Goal: Task Accomplishment & Management: Use online tool/utility

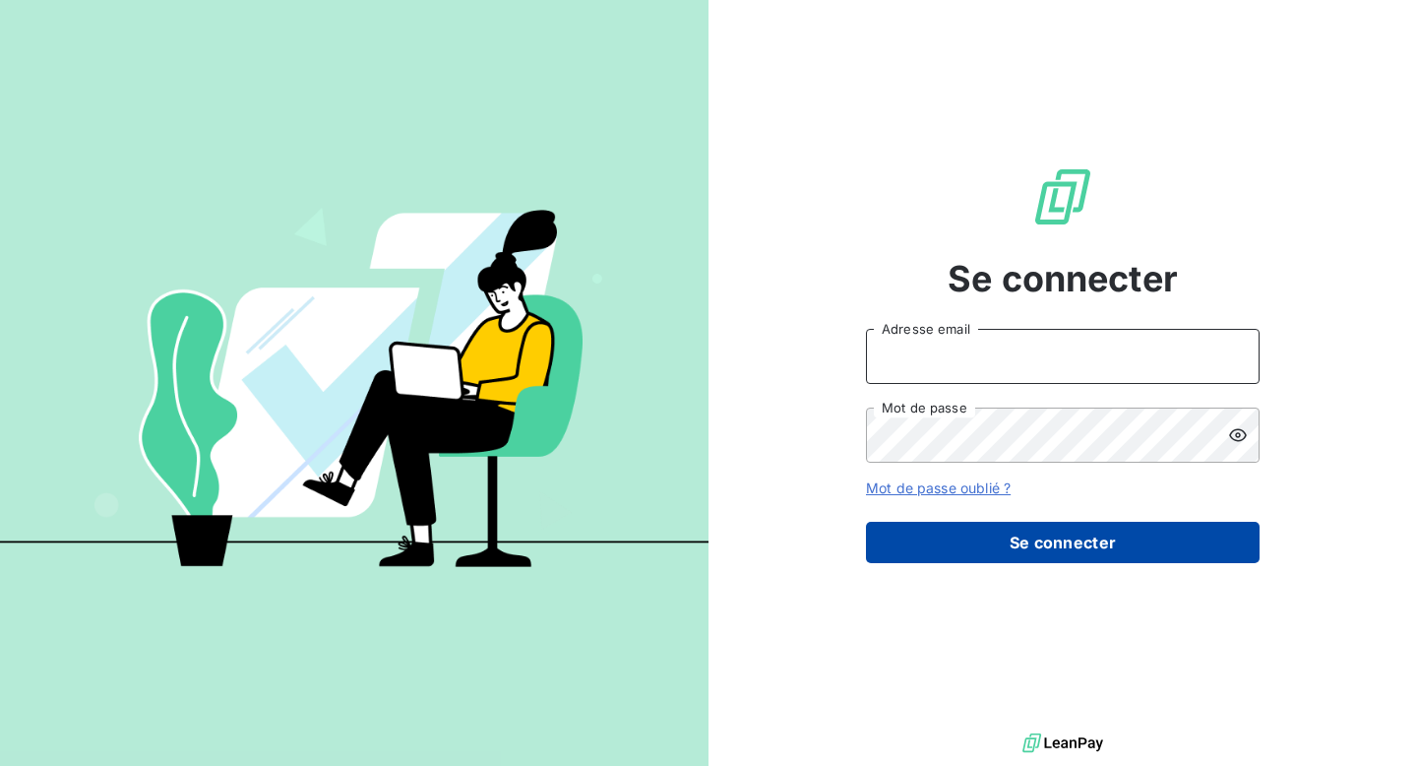
type input "abouffette@omedo.co"
click at [1073, 548] on button "Se connecter" at bounding box center [1063, 541] width 394 height 41
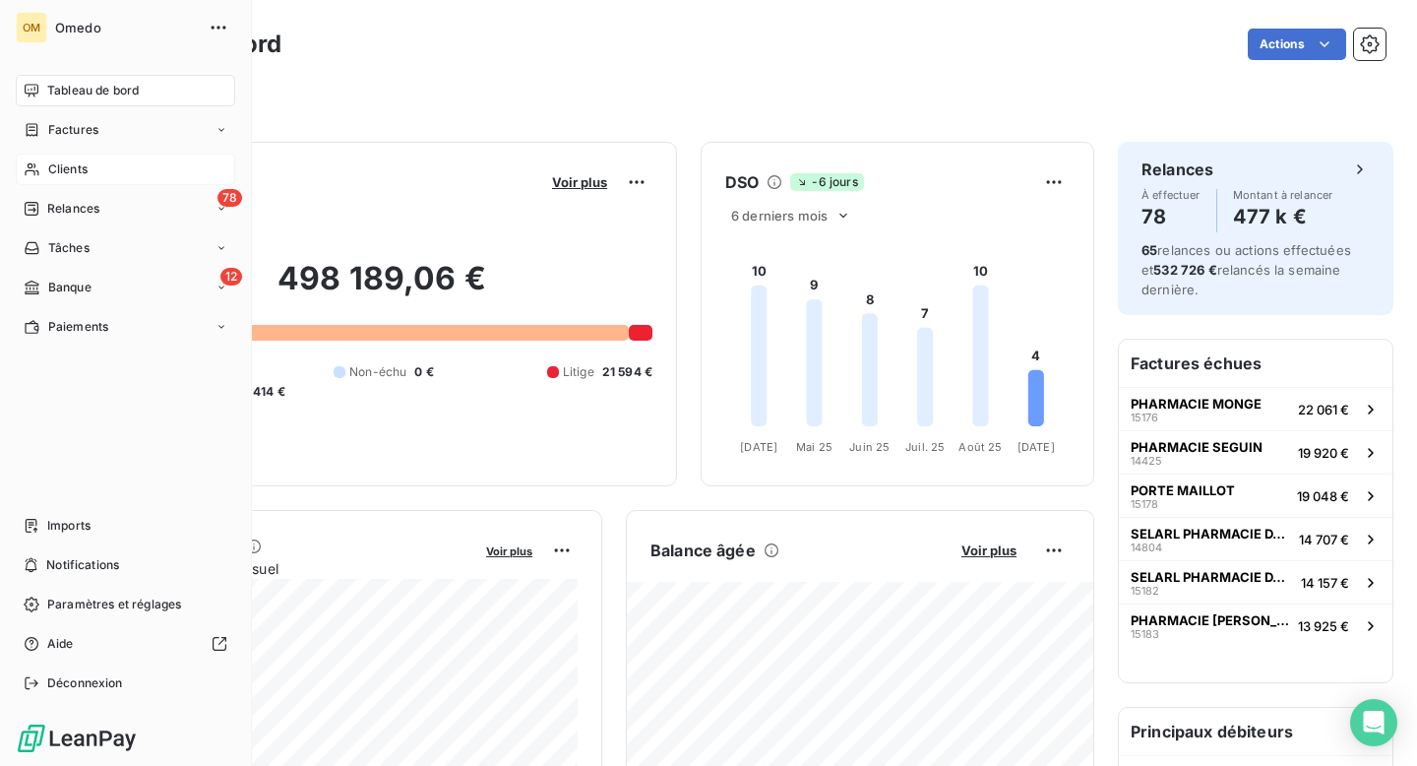
click at [66, 166] on span "Clients" at bounding box center [67, 169] width 39 height 18
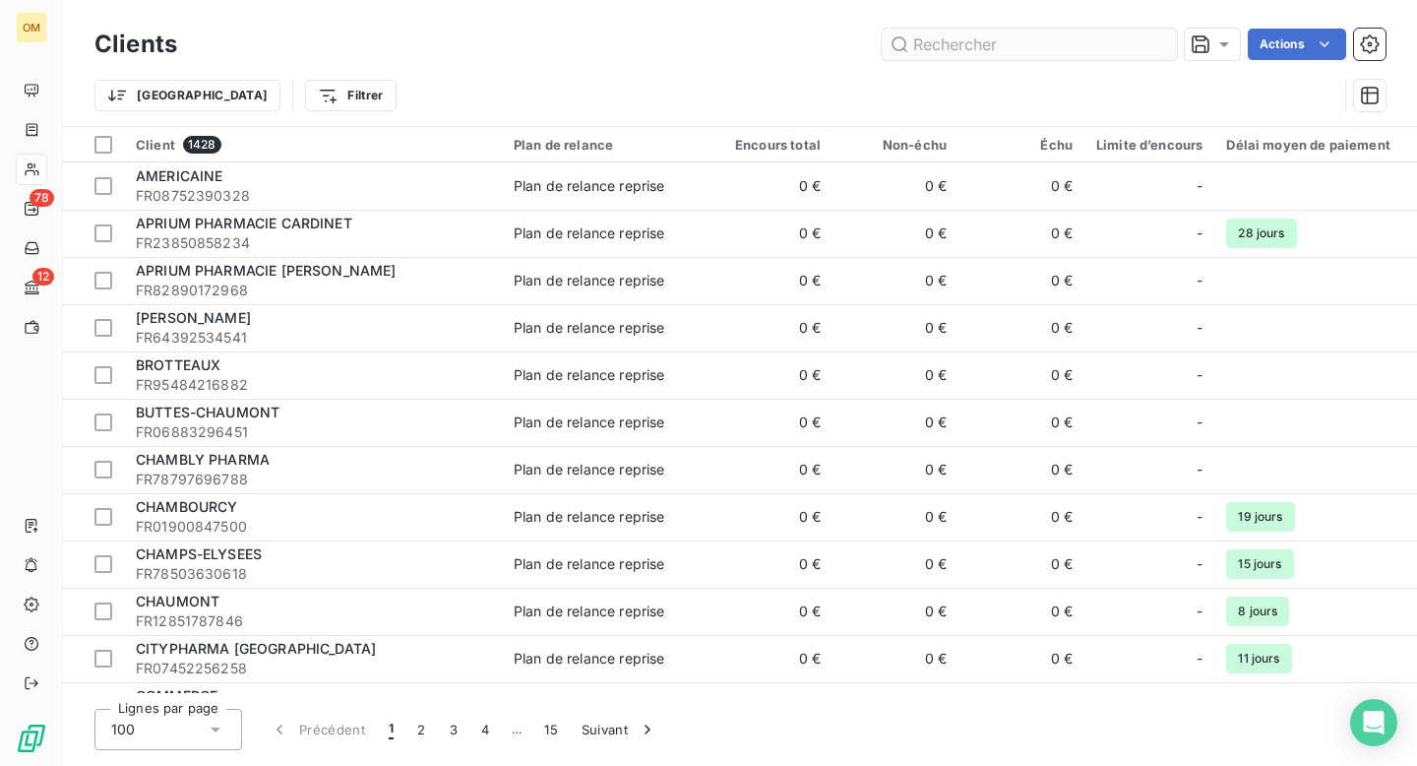
click at [943, 49] on input "text" at bounding box center [1029, 44] width 295 height 31
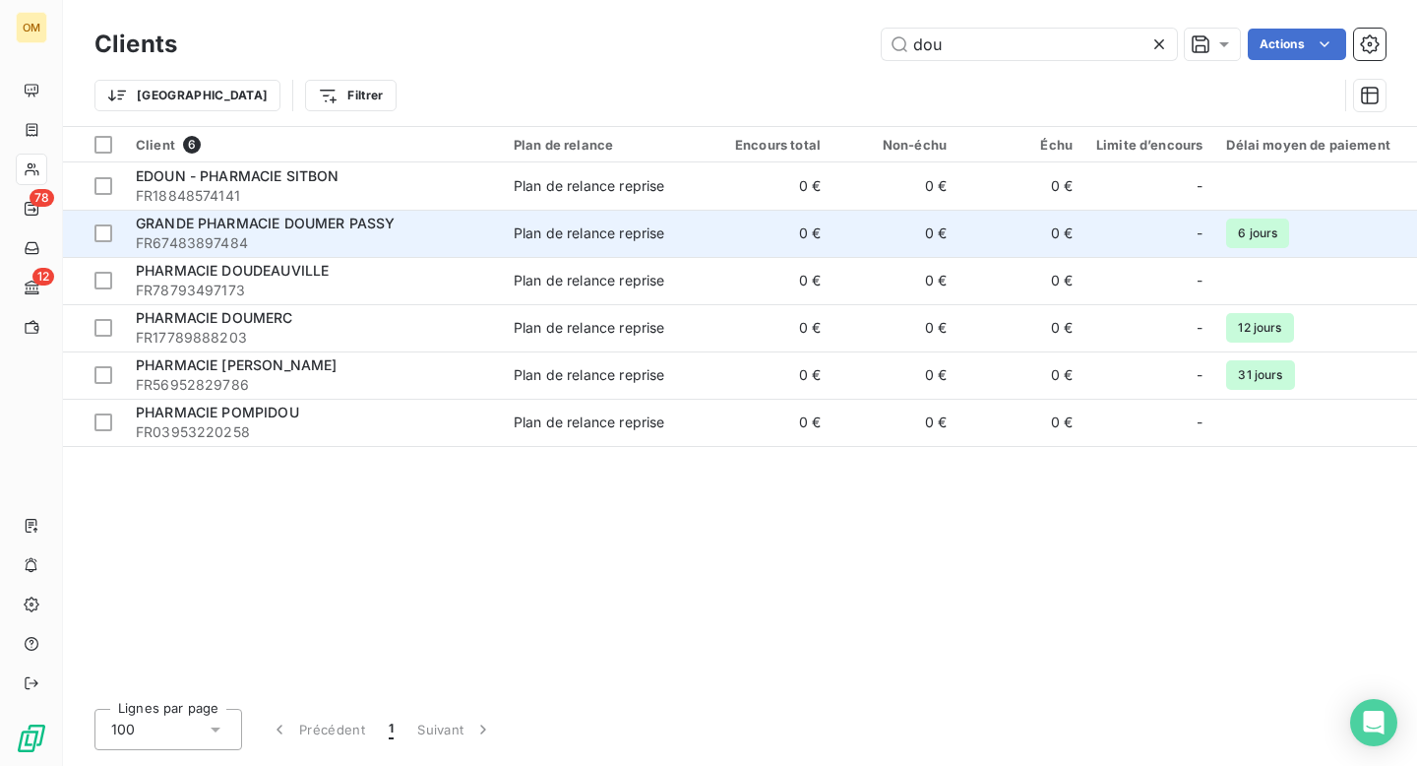
type input "dou"
click at [362, 231] on span "GRANDE PHARMACIE DOUMER PASSY" at bounding box center [265, 223] width 259 height 17
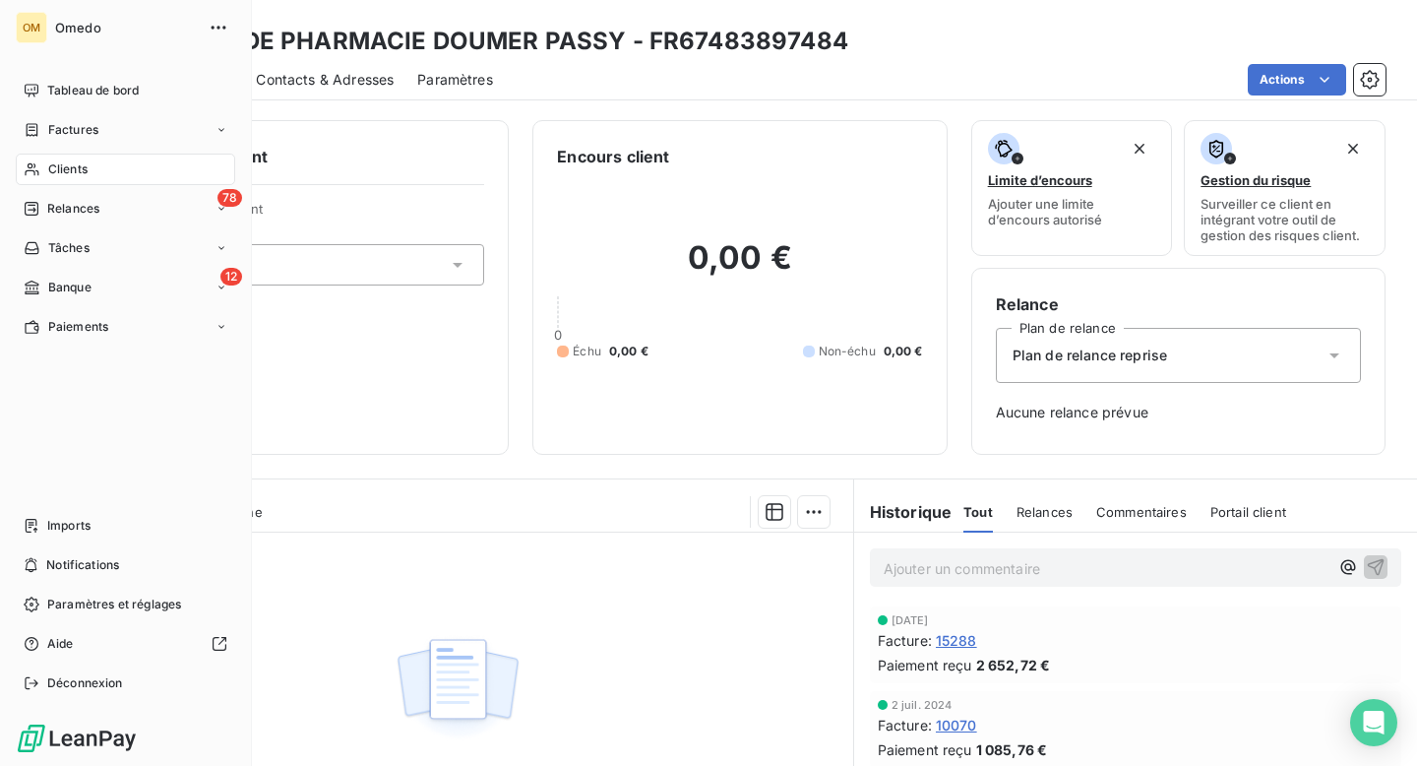
click at [67, 166] on span "Clients" at bounding box center [67, 169] width 39 height 18
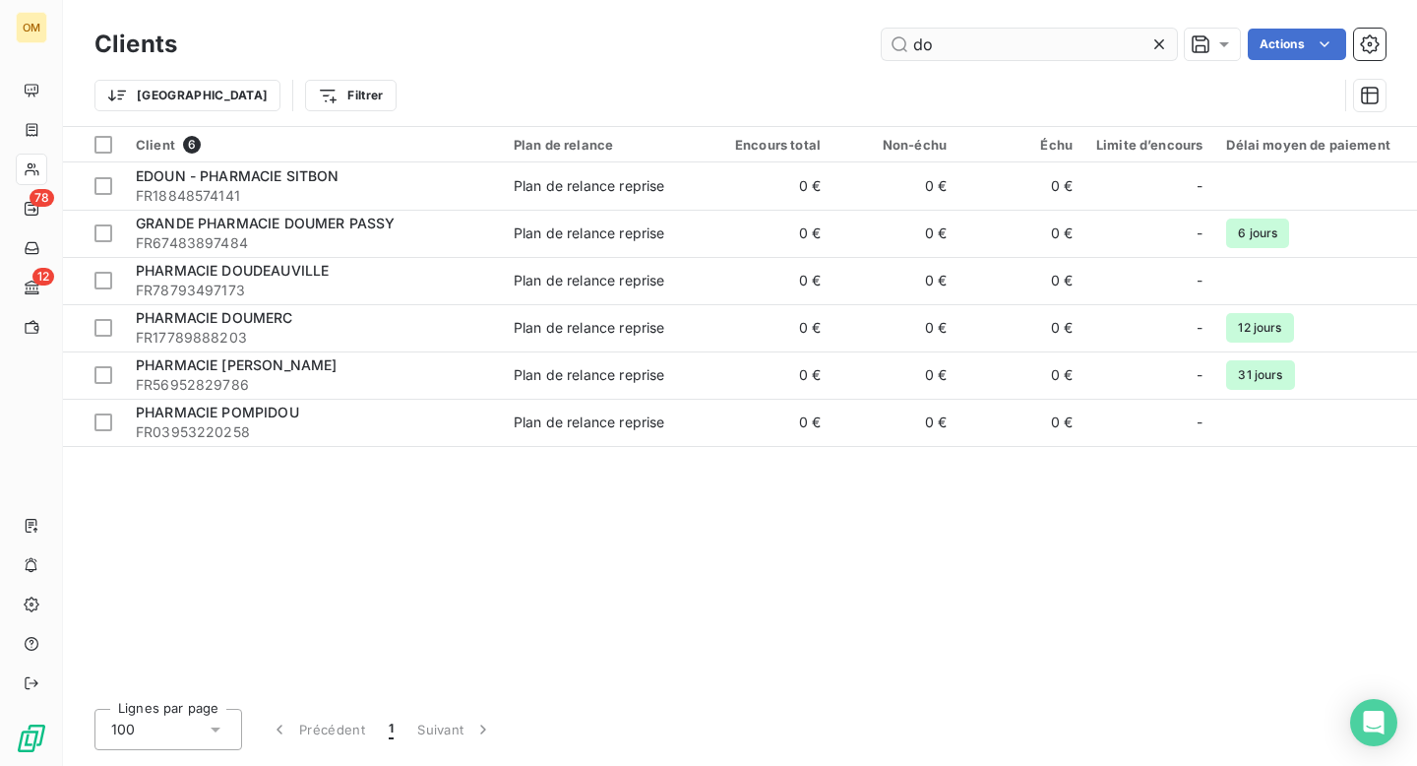
type input "d"
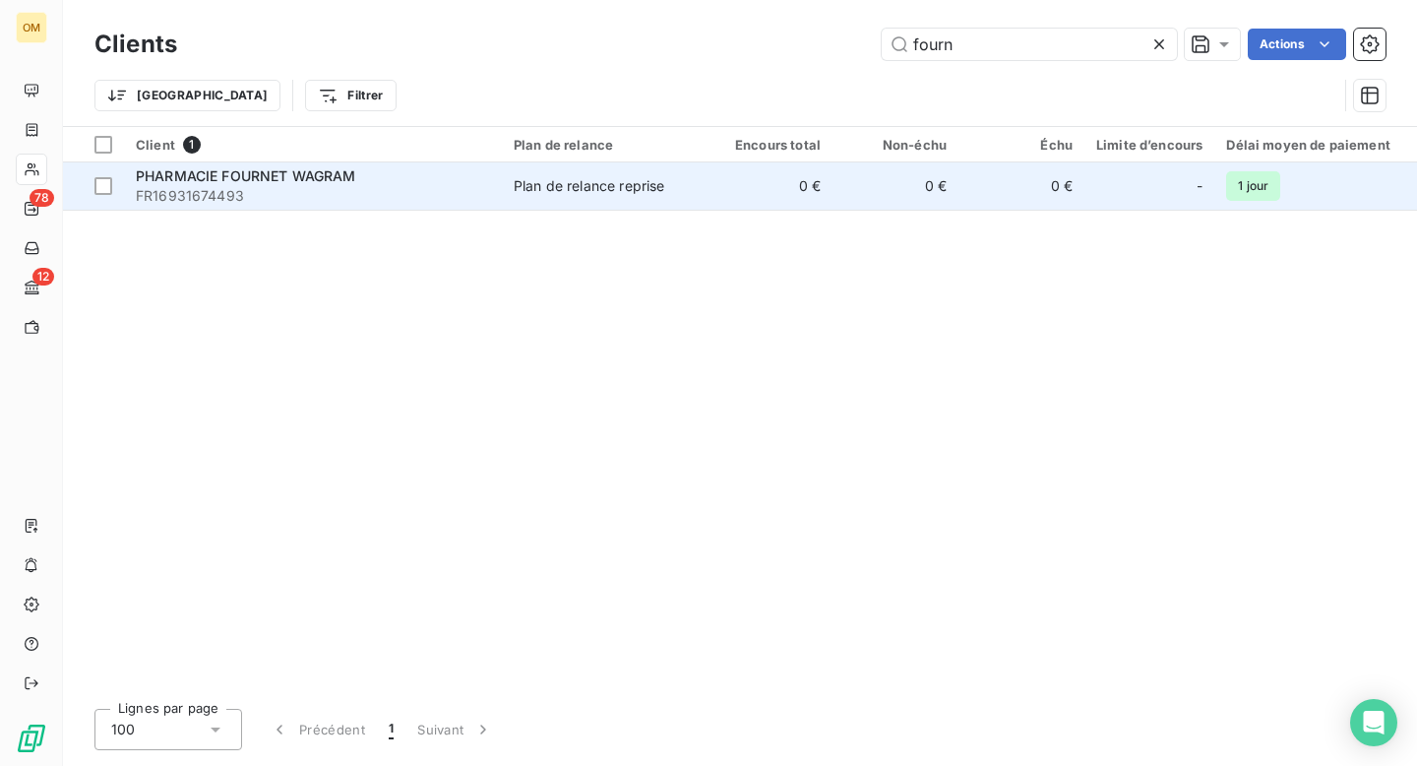
type input "fourn"
click at [398, 203] on span "FR16931674493" at bounding box center [313, 196] width 354 height 20
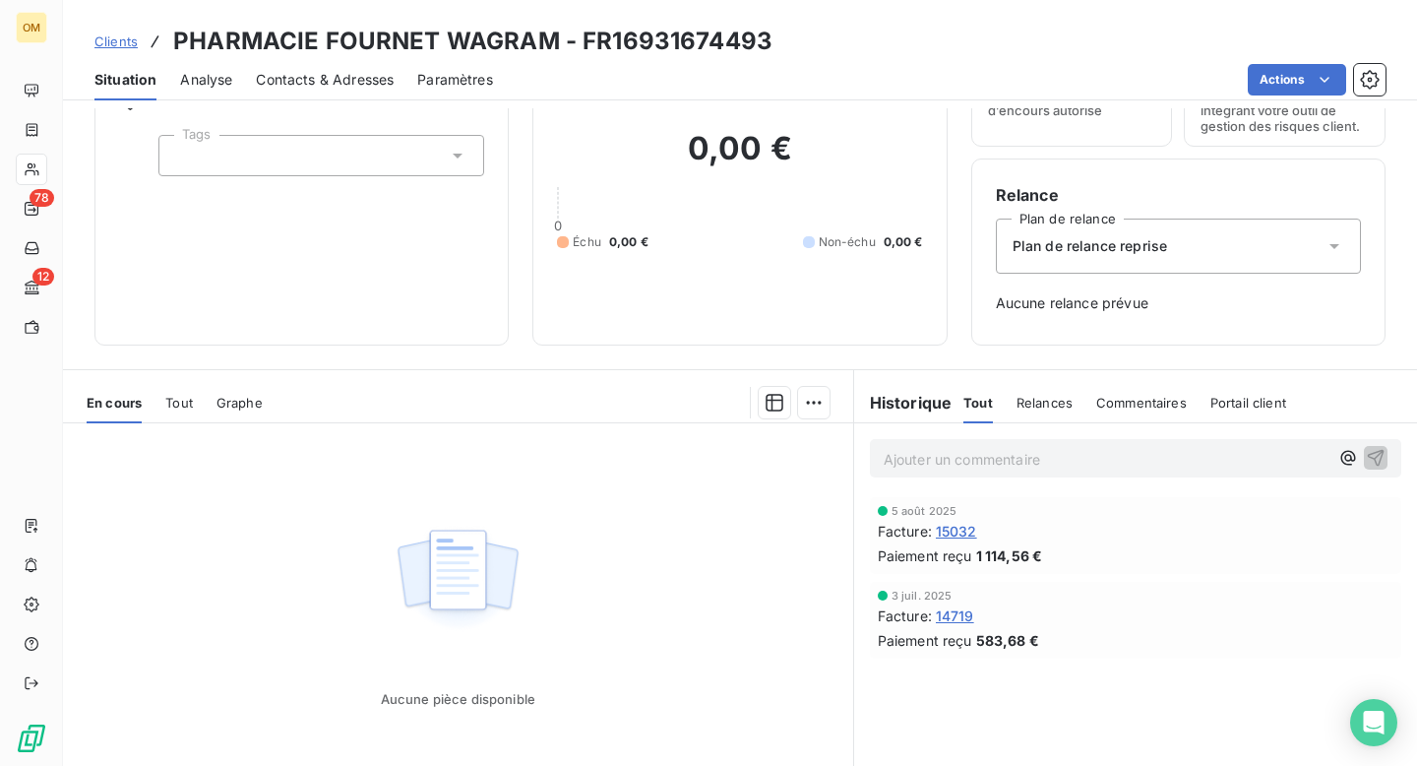
scroll to position [181, 0]
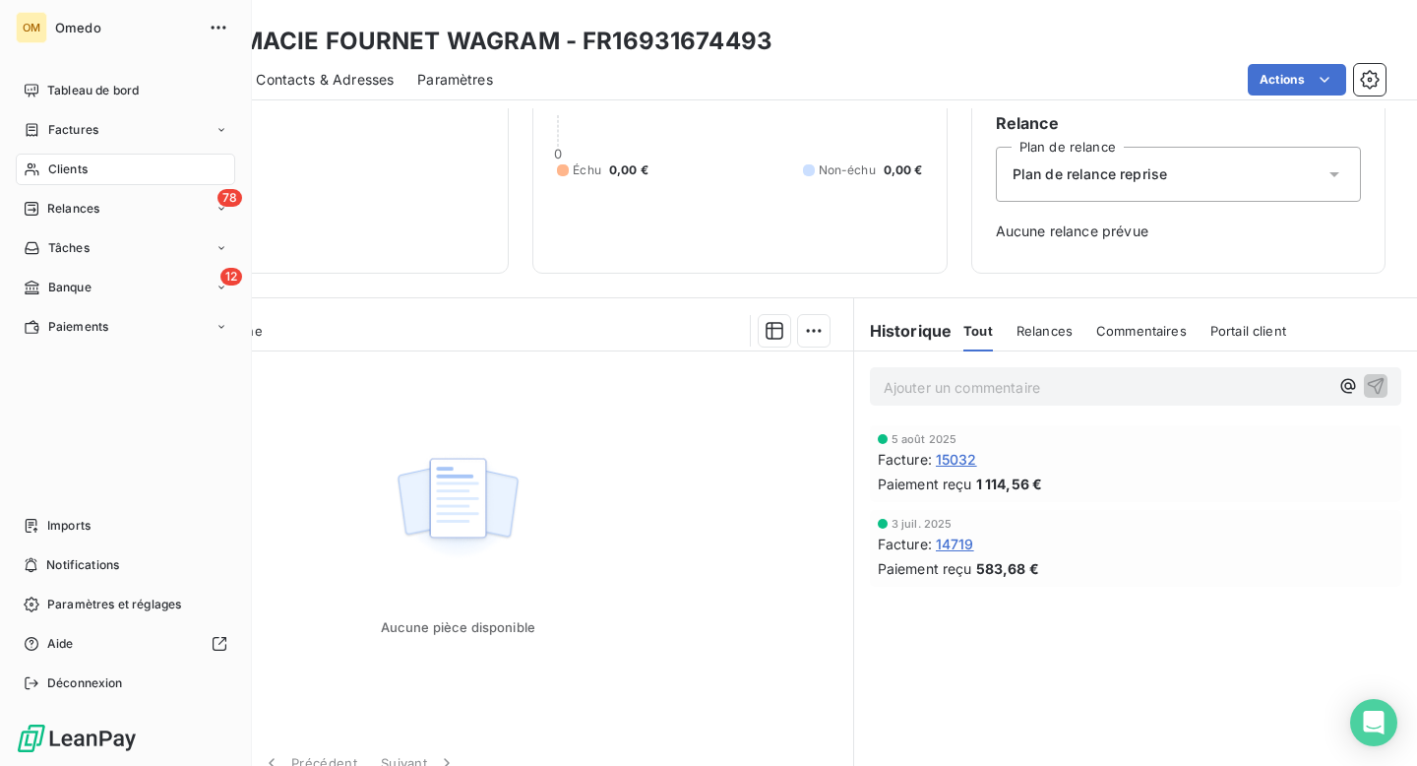
click at [80, 166] on span "Clients" at bounding box center [67, 169] width 39 height 18
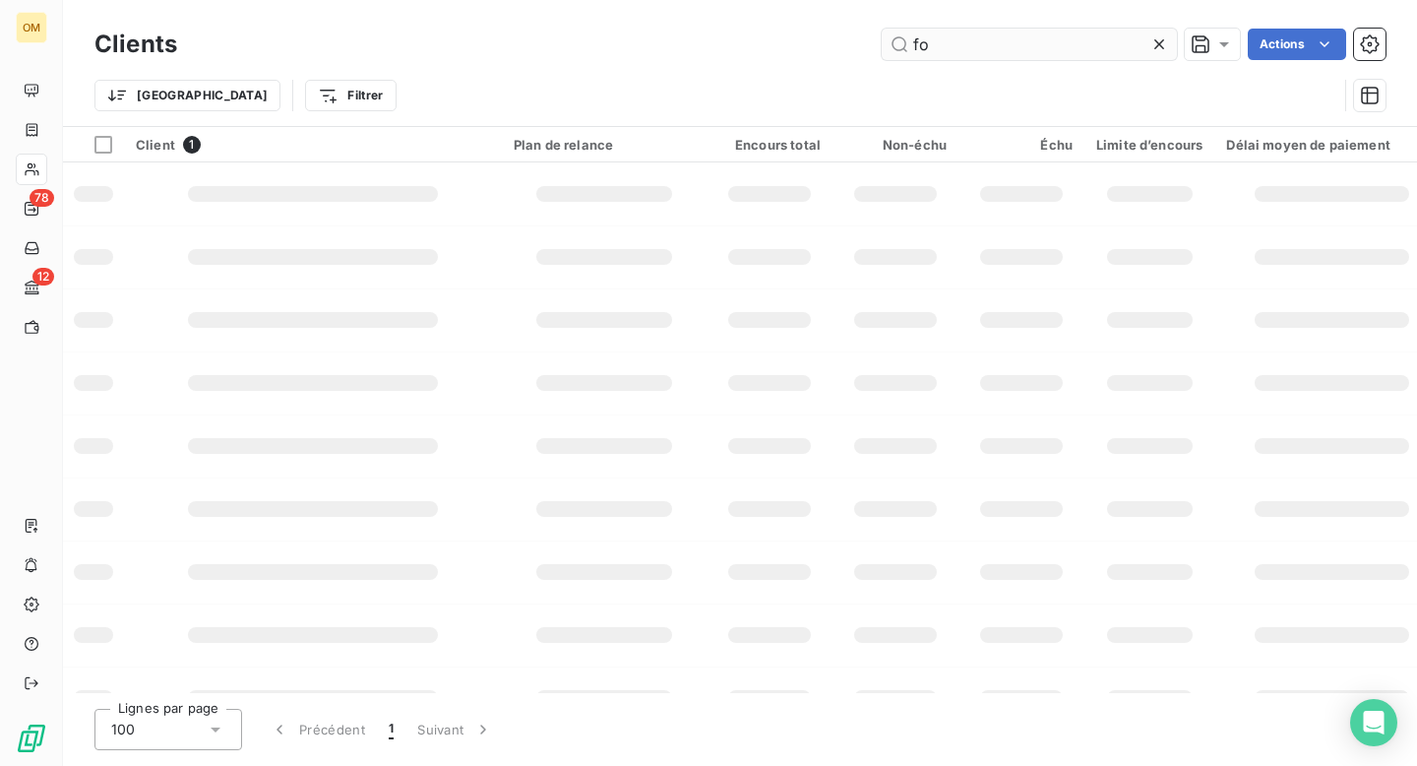
type input "f"
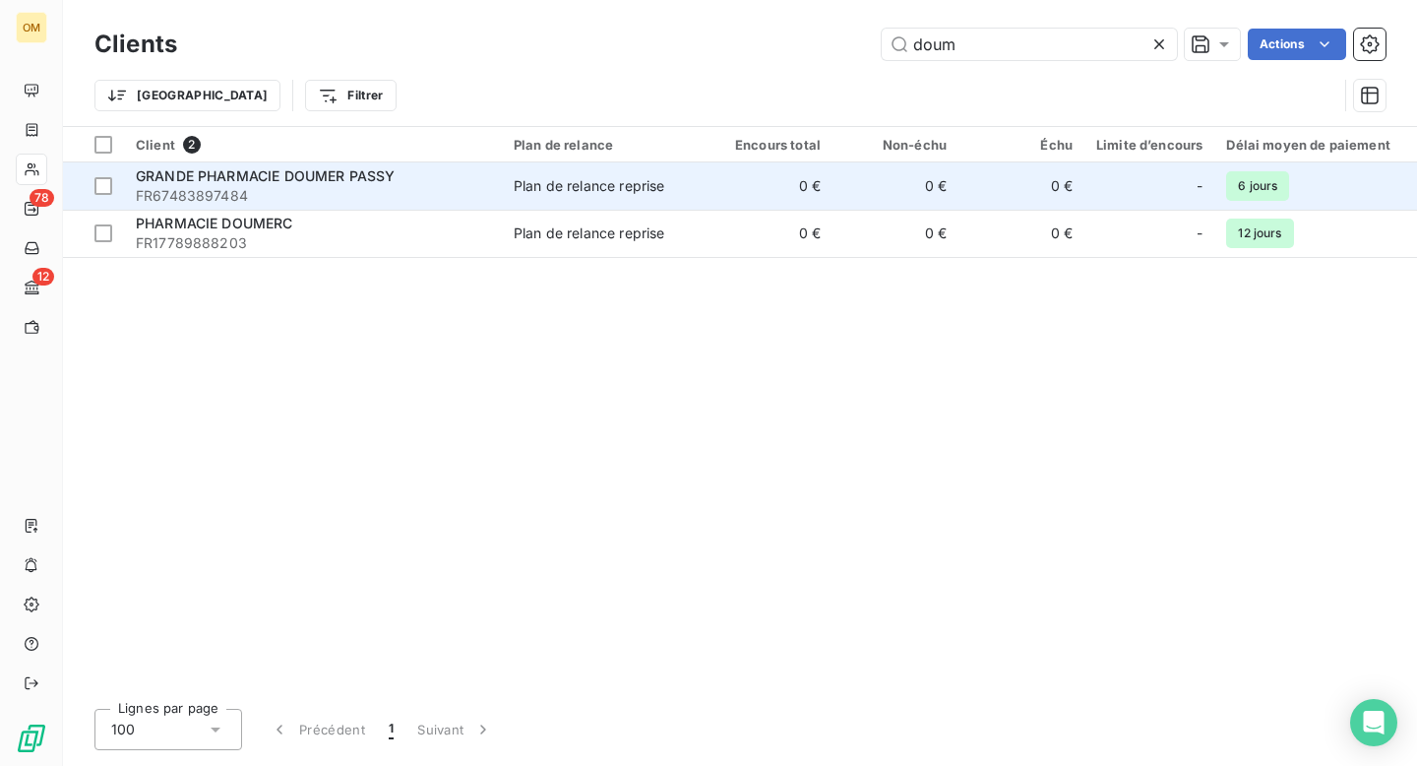
type input "doum"
click at [411, 196] on span "FR67483897484" at bounding box center [313, 196] width 354 height 20
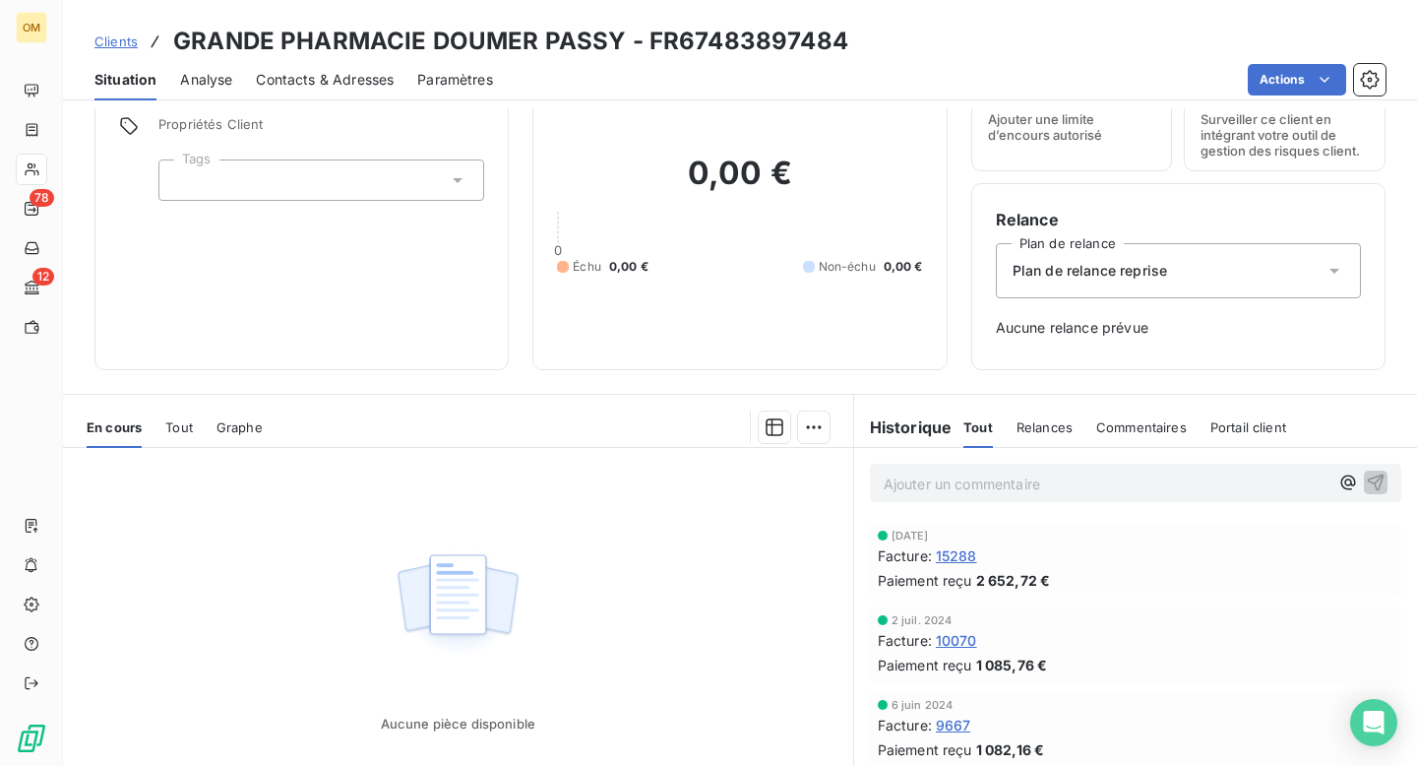
scroll to position [205, 0]
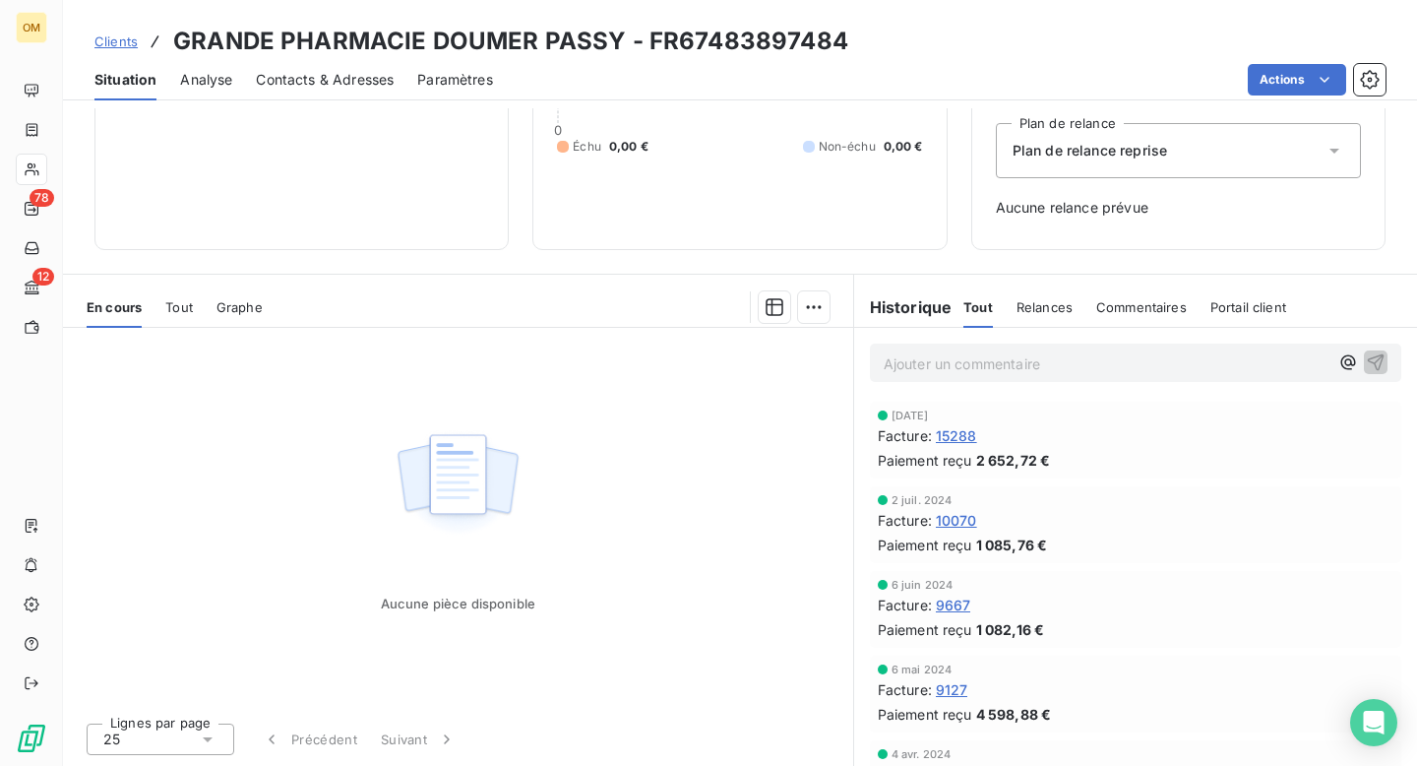
click at [960, 437] on span "15288" at bounding box center [956, 435] width 41 height 21
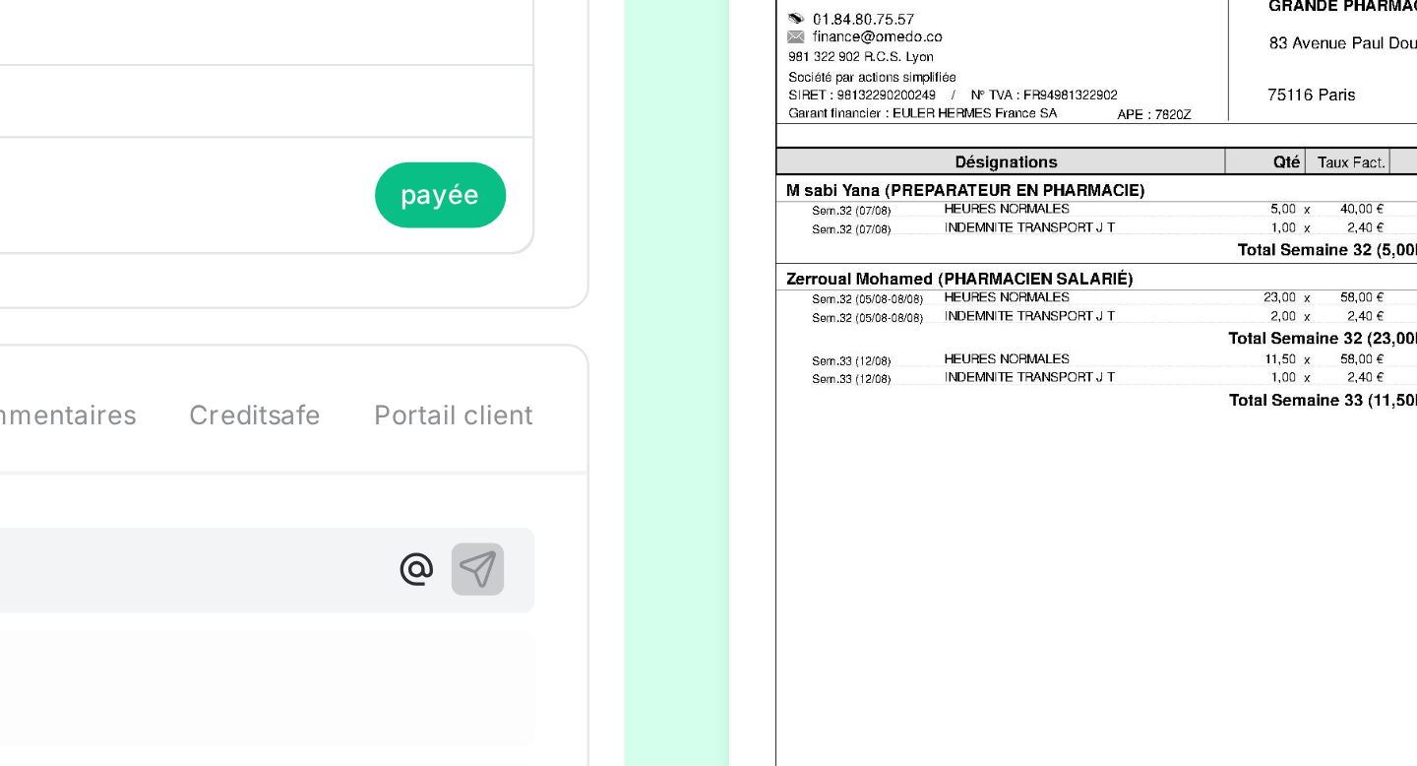
scroll to position [1, 0]
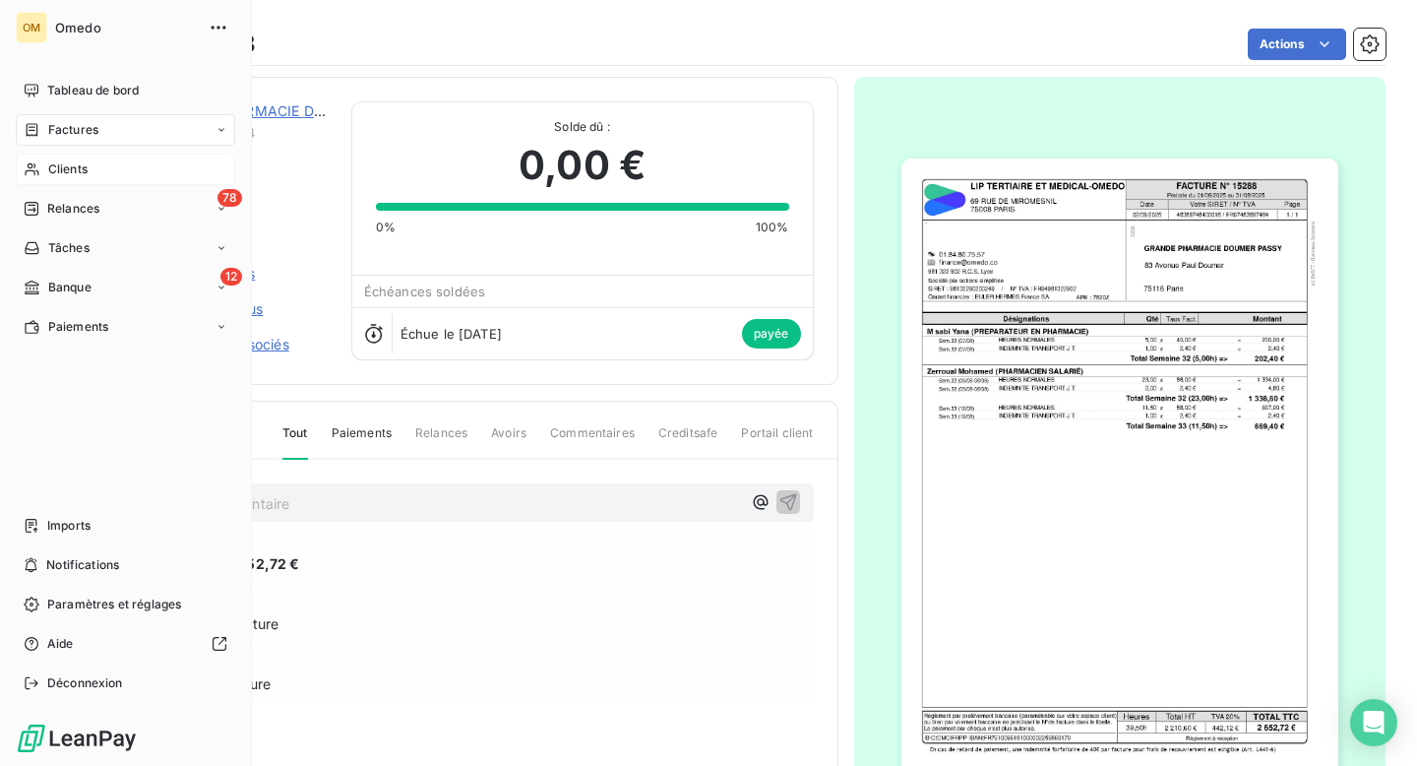
click at [72, 170] on span "Clients" at bounding box center [67, 169] width 39 height 18
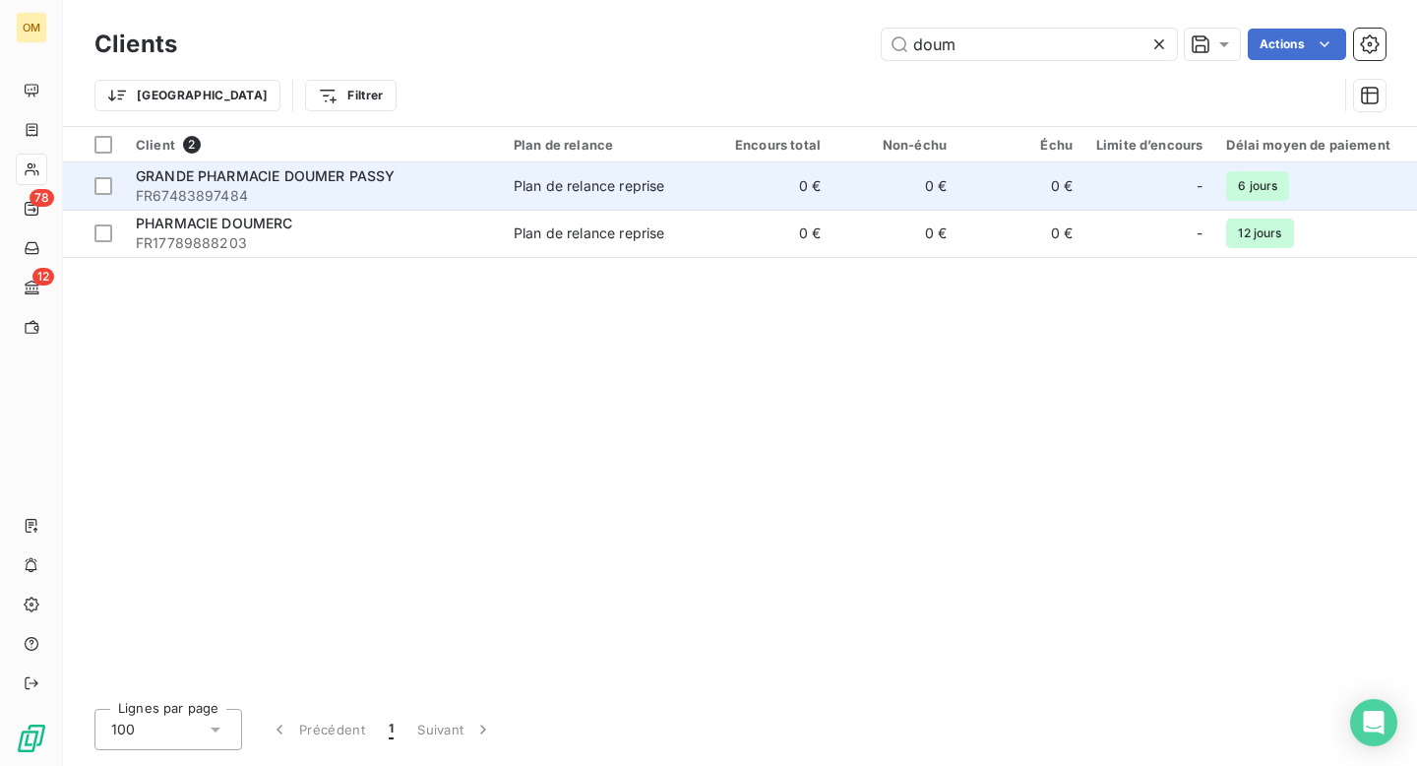
click at [372, 183] on span "GRANDE PHARMACIE DOUMER PASSY" at bounding box center [265, 175] width 259 height 17
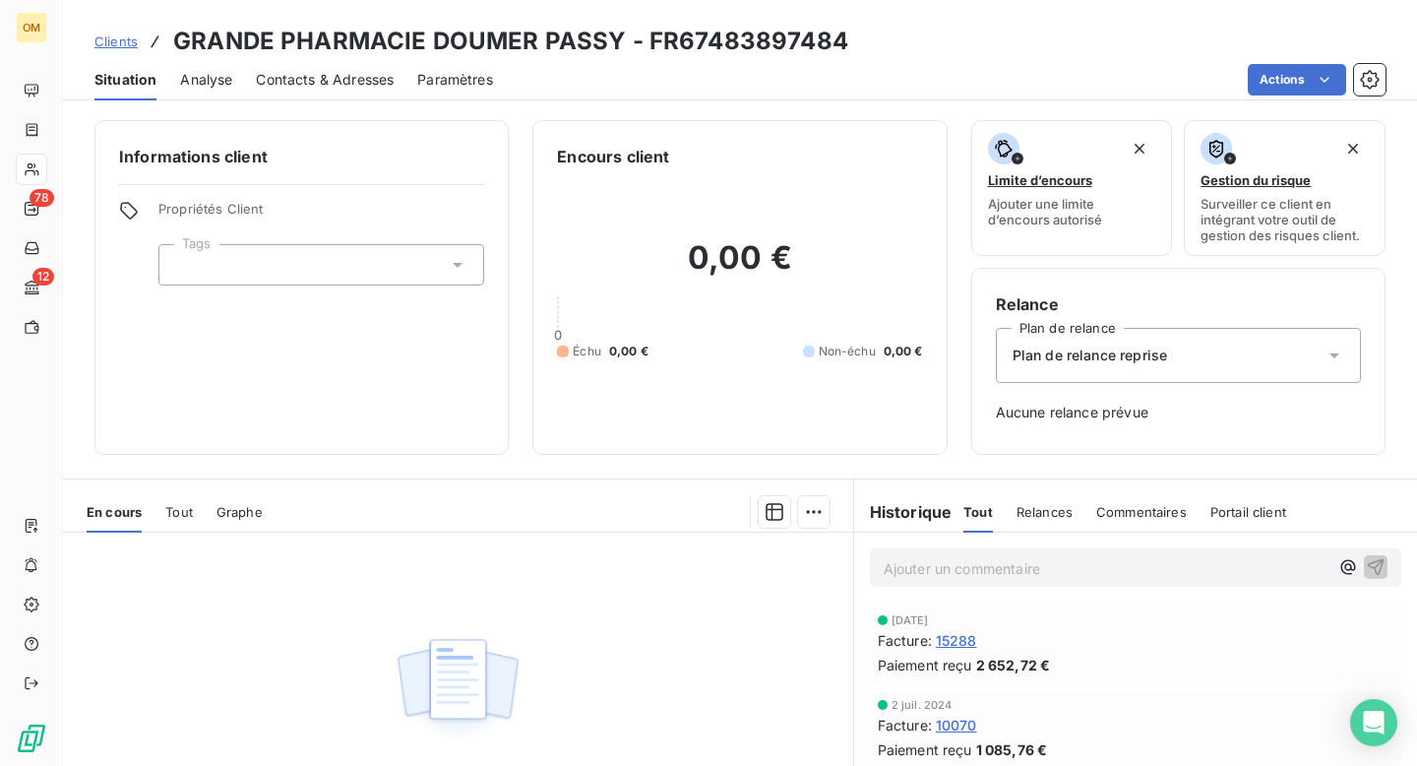
click at [963, 638] on span "15288" at bounding box center [956, 640] width 41 height 21
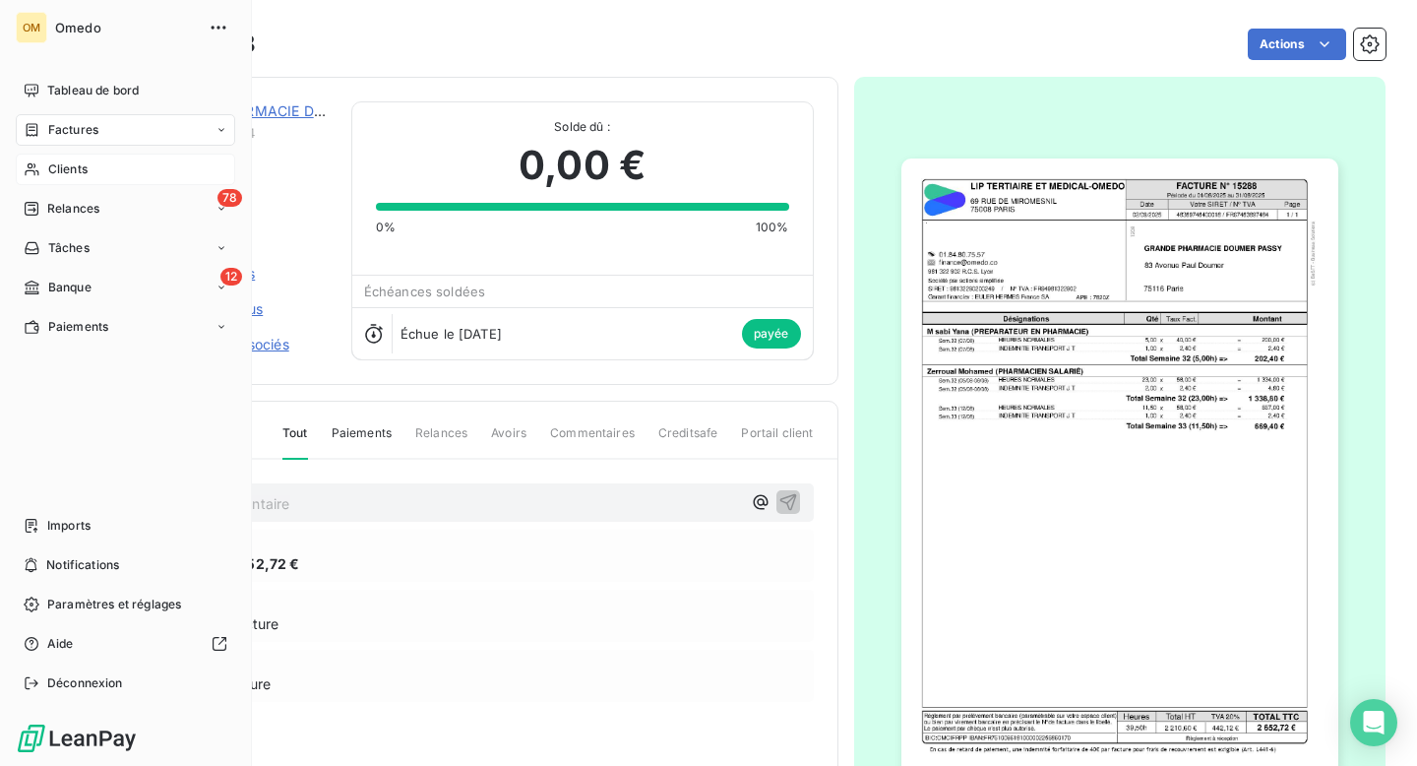
click at [63, 166] on span "Clients" at bounding box center [67, 169] width 39 height 18
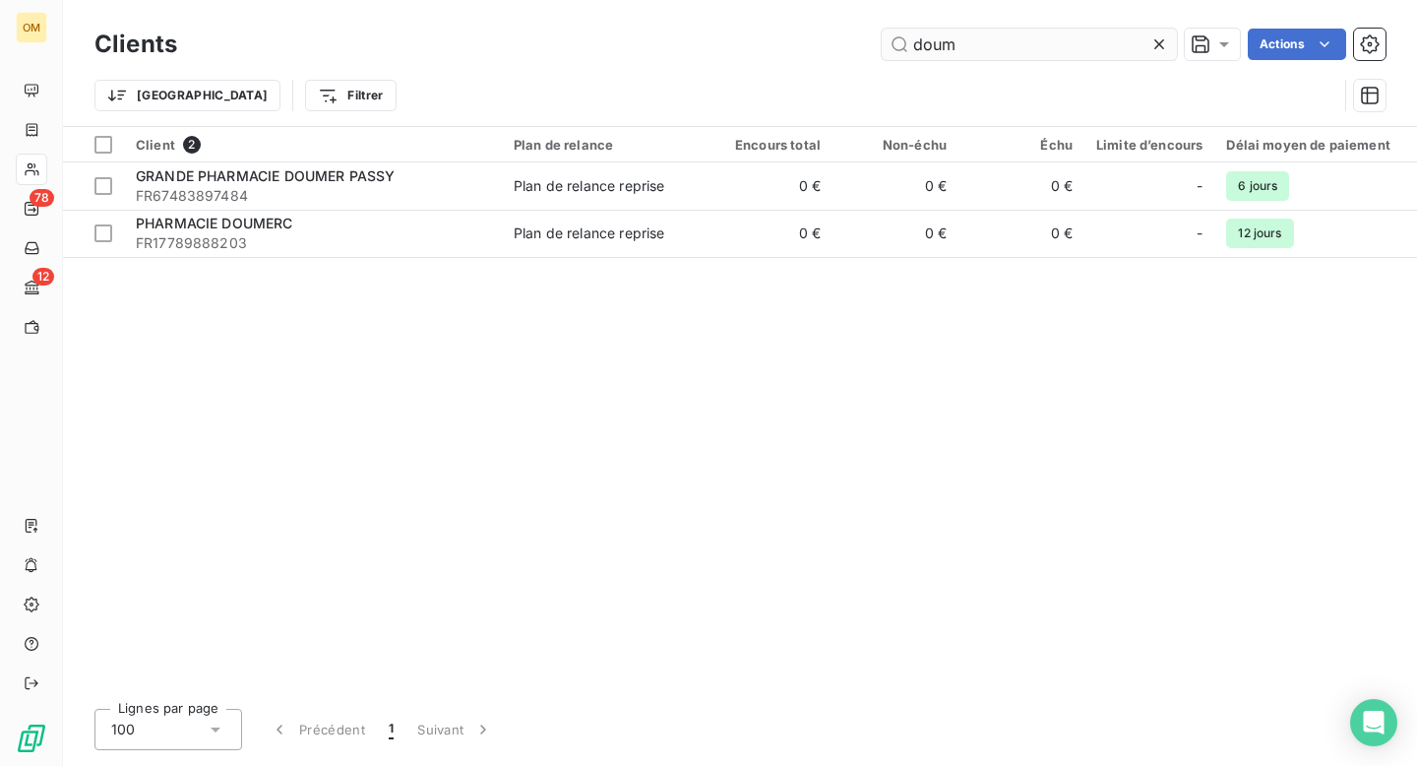
drag, startPoint x: 974, startPoint y: 46, endPoint x: 945, endPoint y: 43, distance: 29.7
click at [945, 43] on input "doum" at bounding box center [1029, 44] width 295 height 31
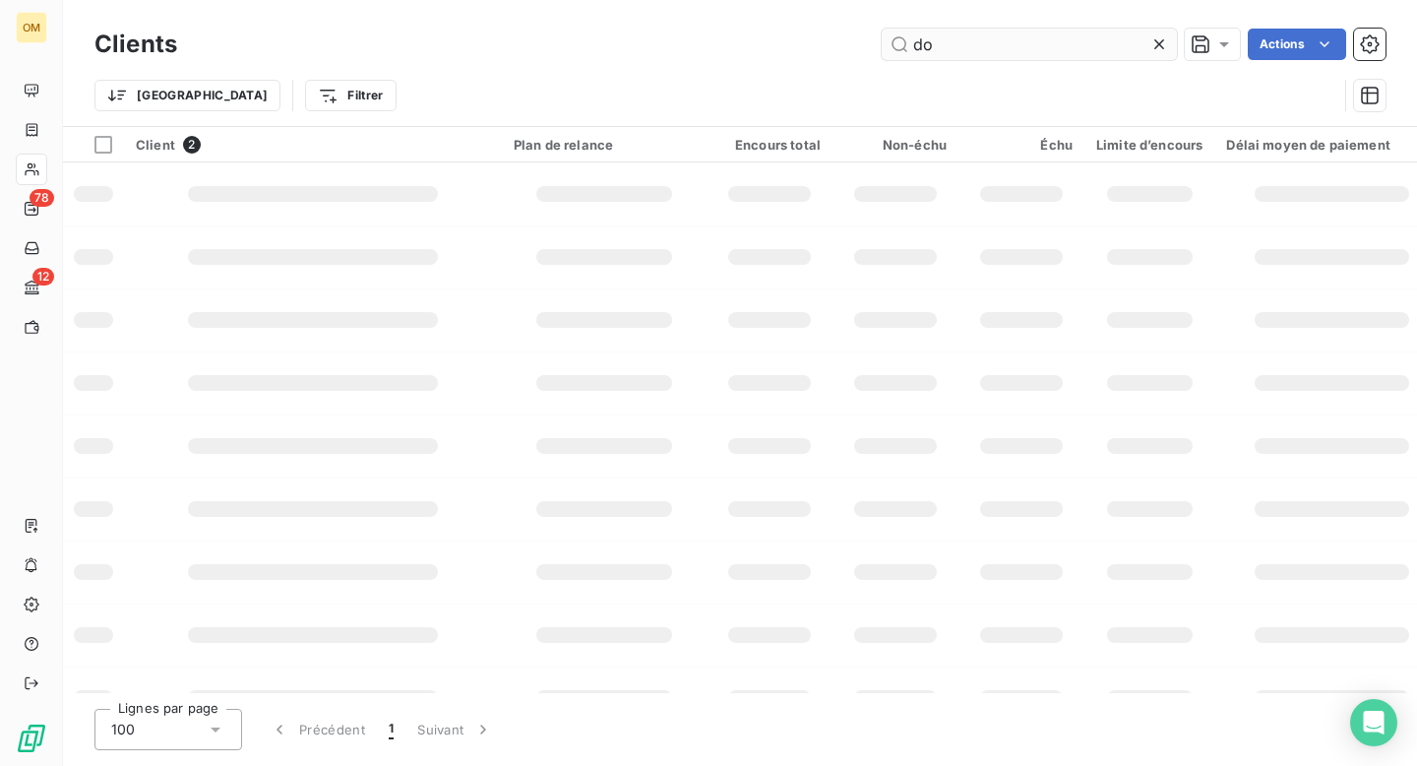
type input "d"
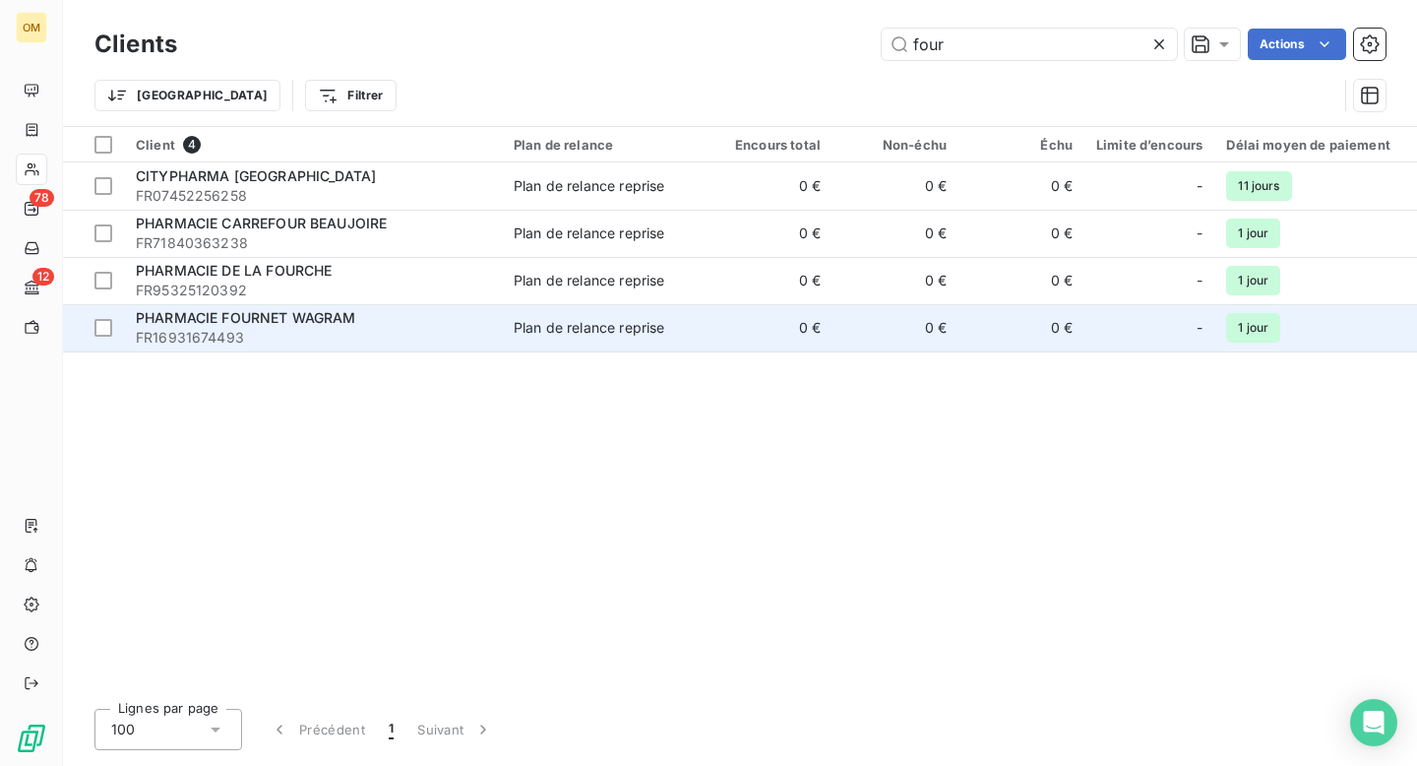
type input "four"
click at [413, 318] on div "PHARMACIE FOURNET WAGRAM" at bounding box center [313, 318] width 354 height 20
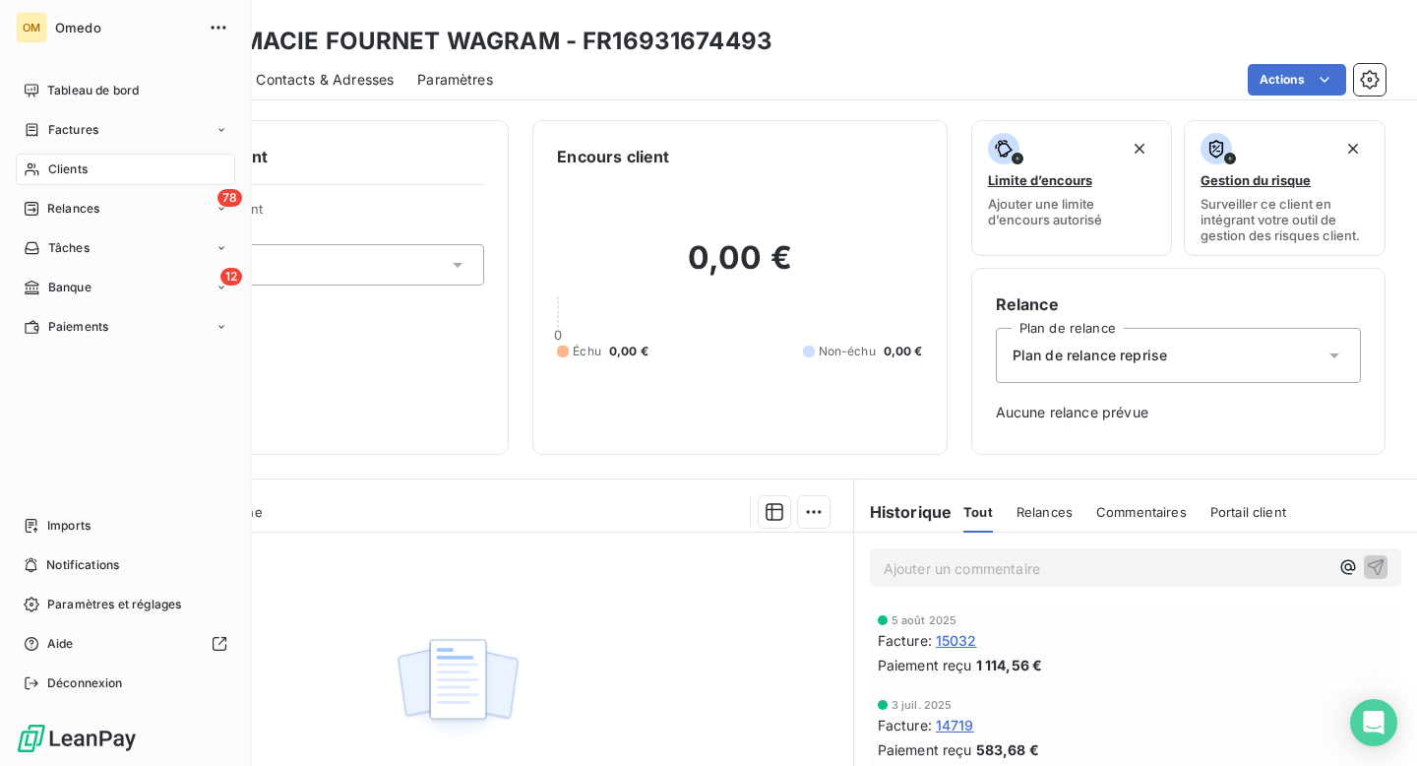
click at [61, 172] on span "Clients" at bounding box center [67, 169] width 39 height 18
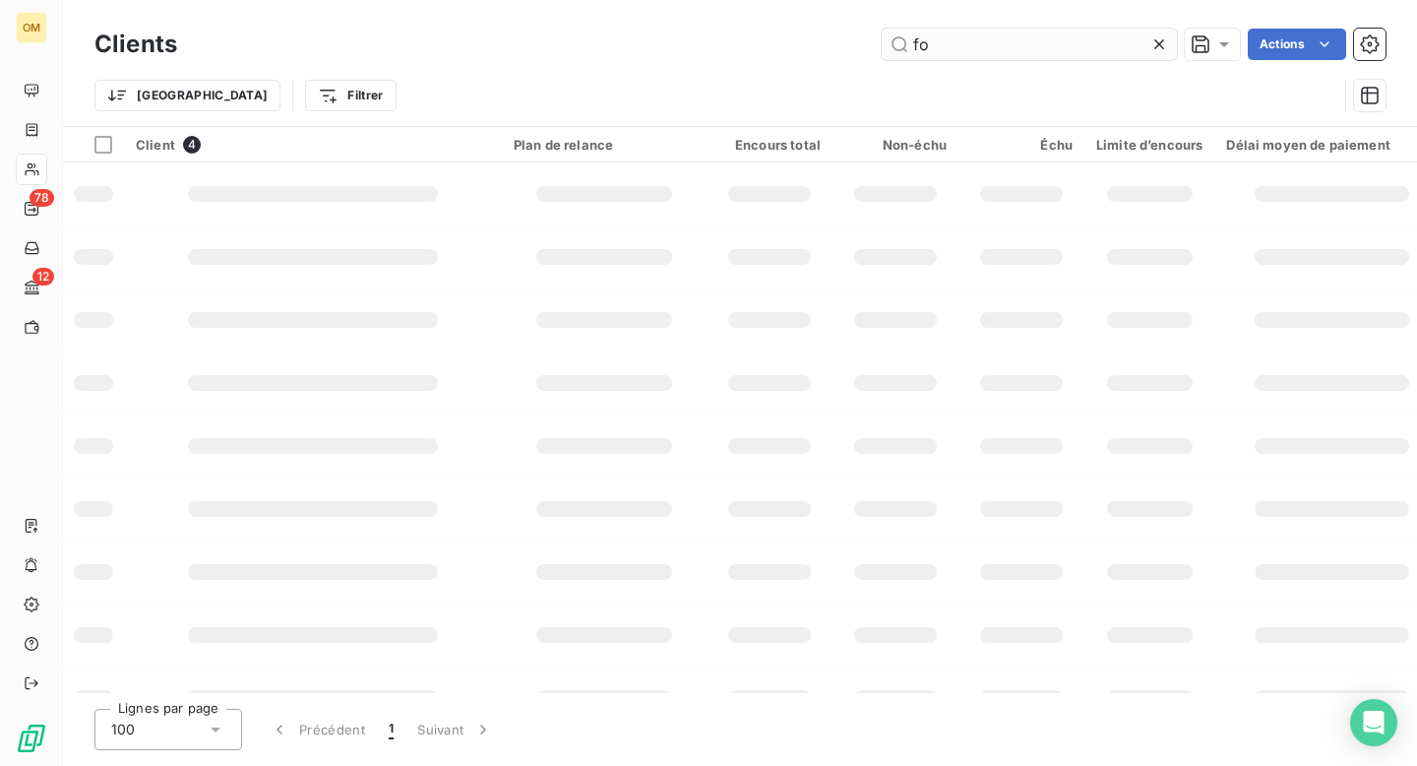
type input "f"
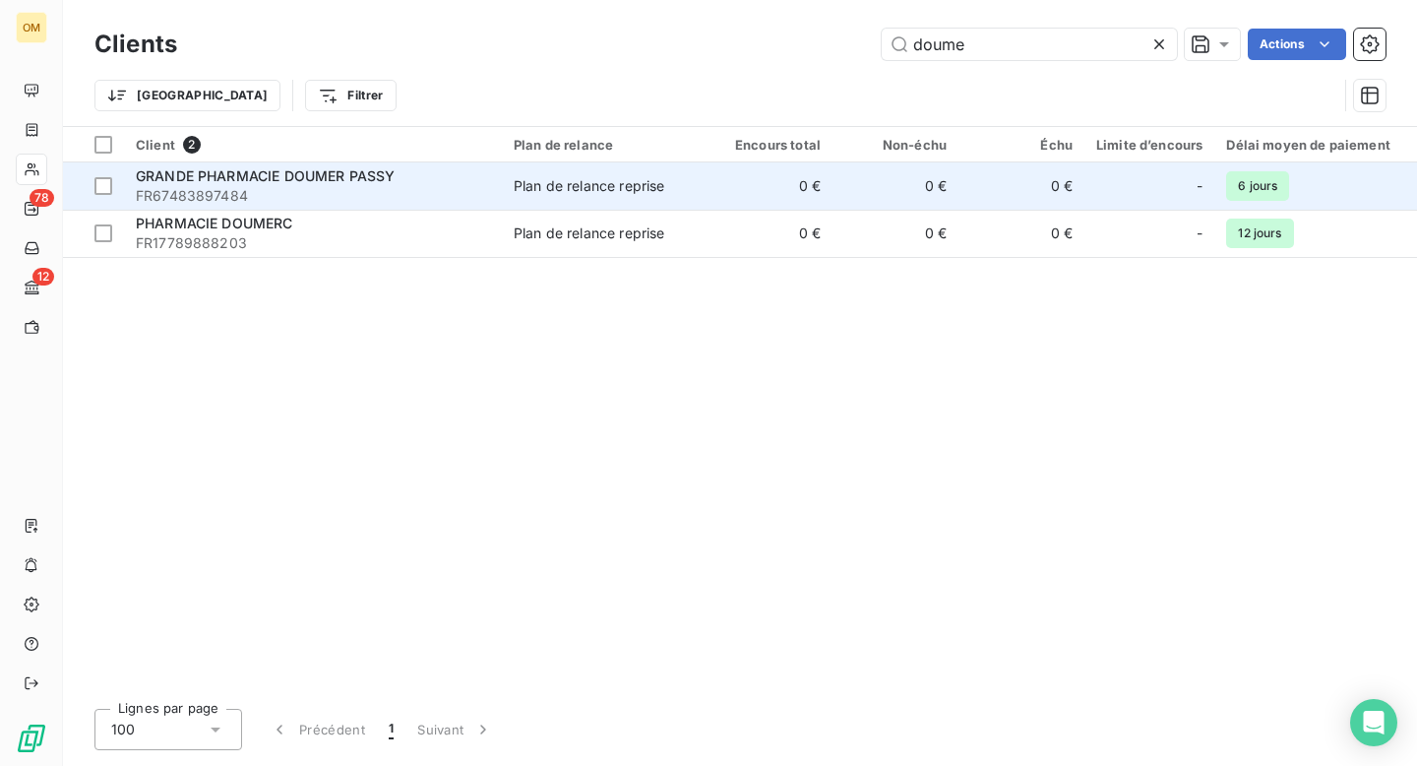
type input "doume"
click at [485, 201] on span "FR67483897484" at bounding box center [313, 196] width 354 height 20
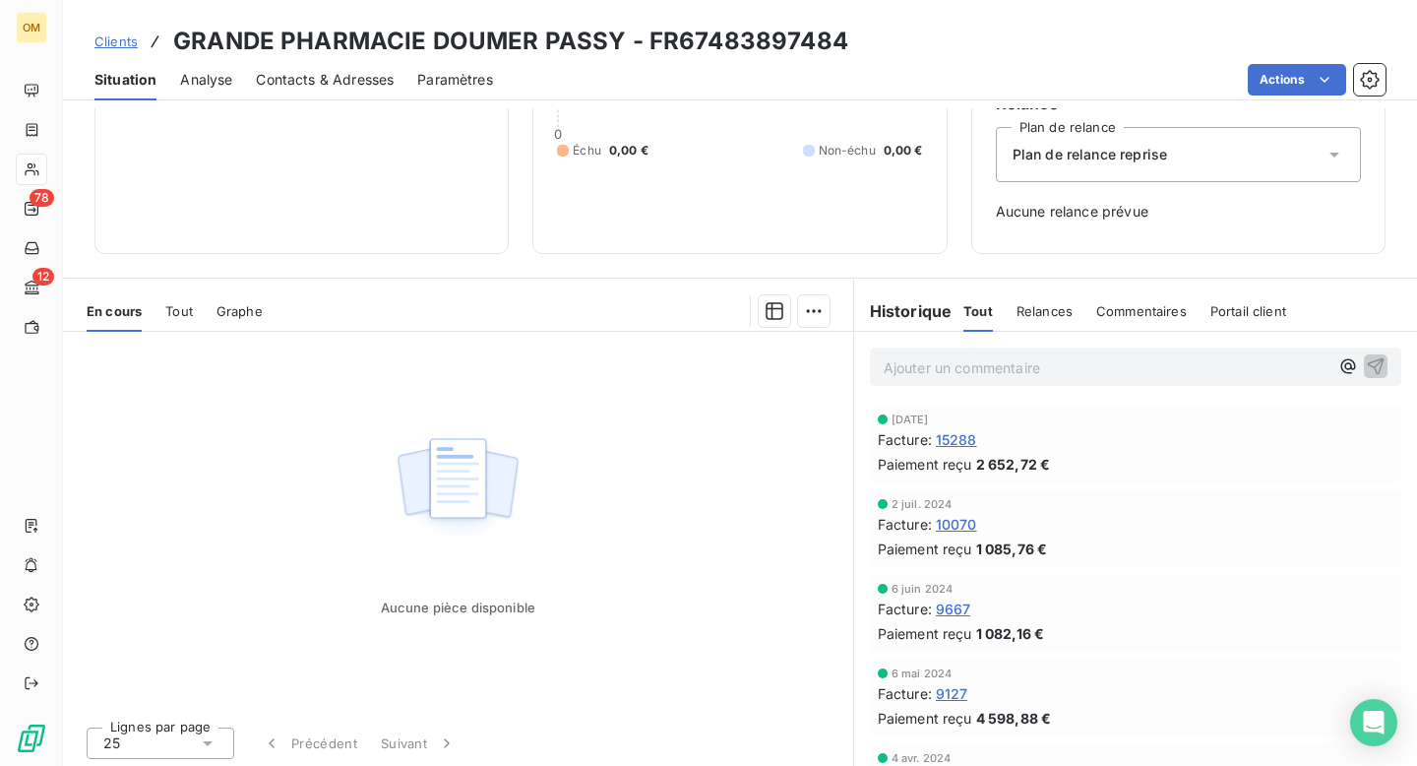
scroll to position [205, 0]
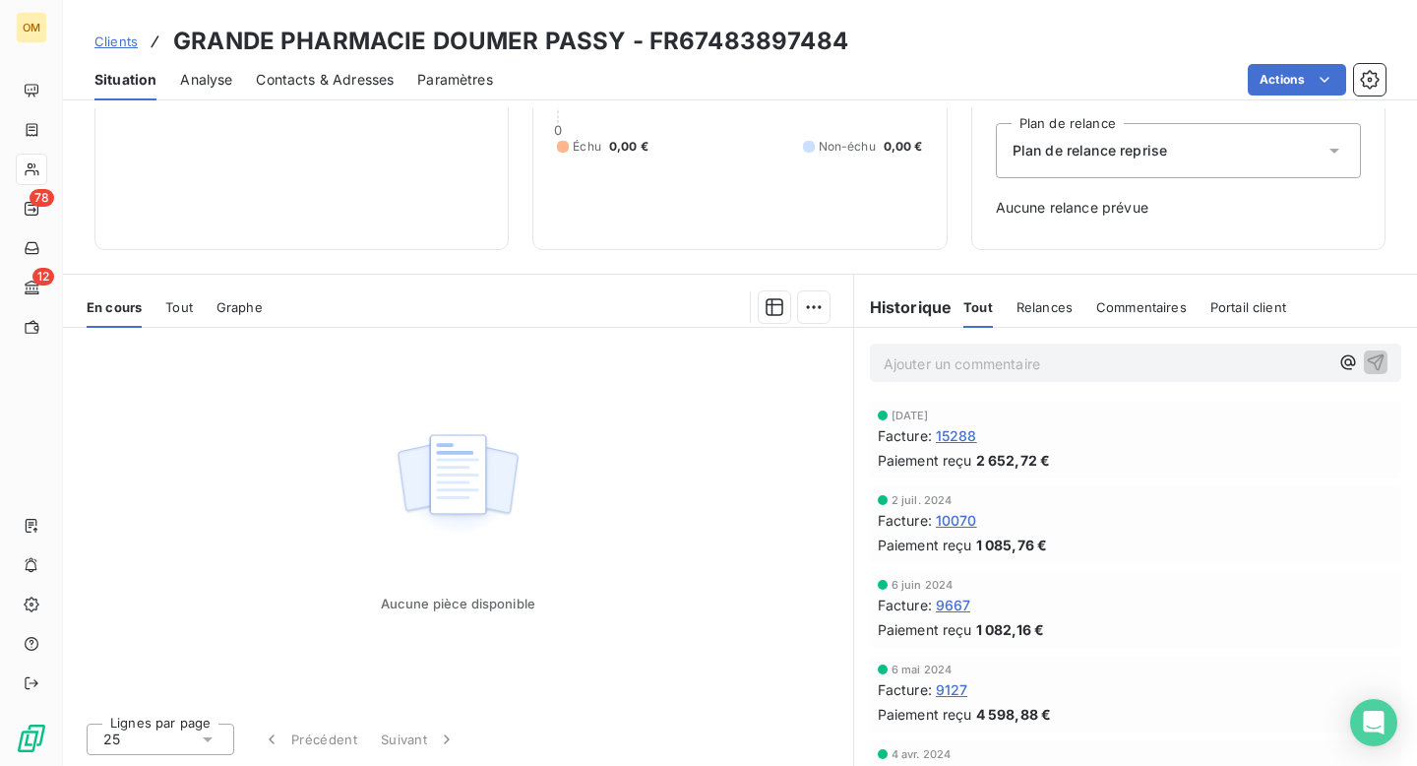
click at [958, 438] on span "15288" at bounding box center [956, 435] width 41 height 21
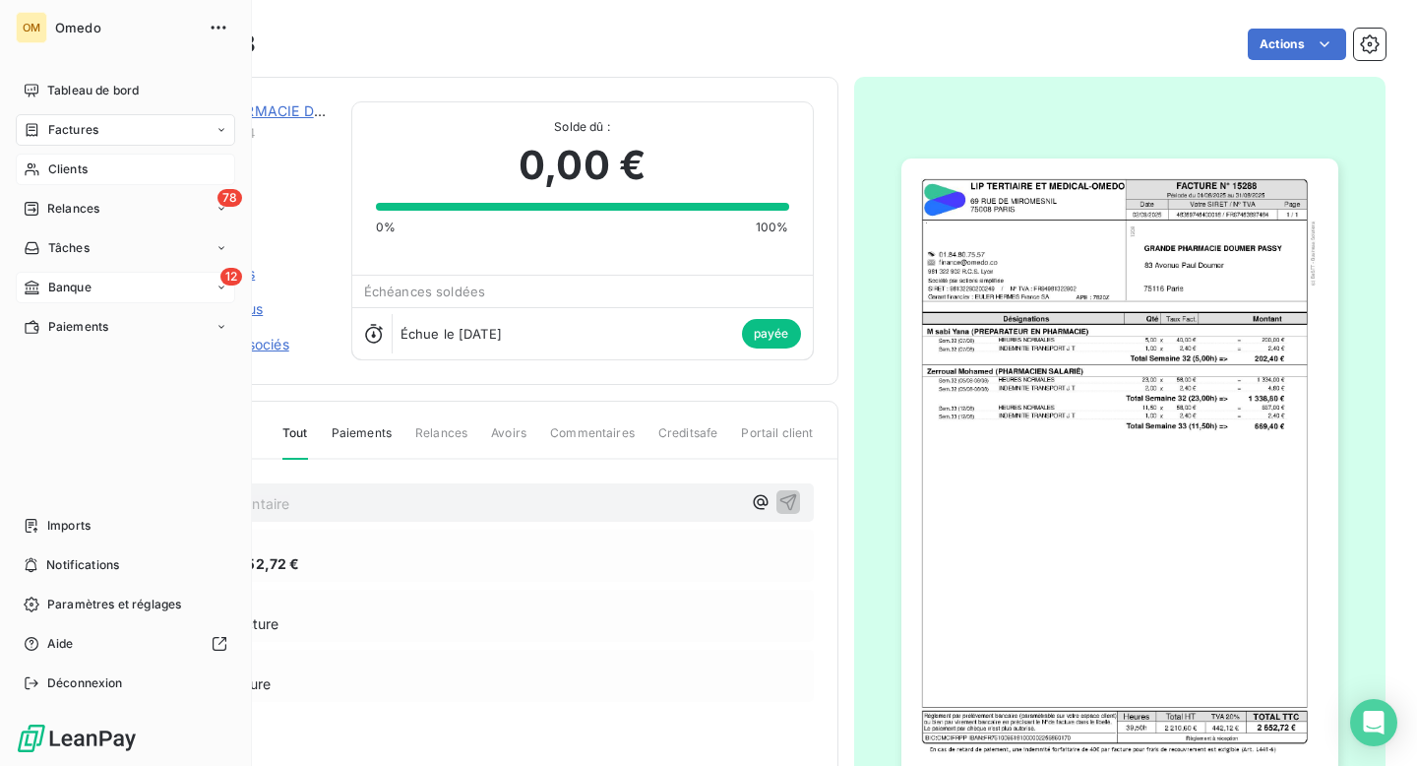
click at [67, 280] on span "Banque" at bounding box center [69, 287] width 43 height 18
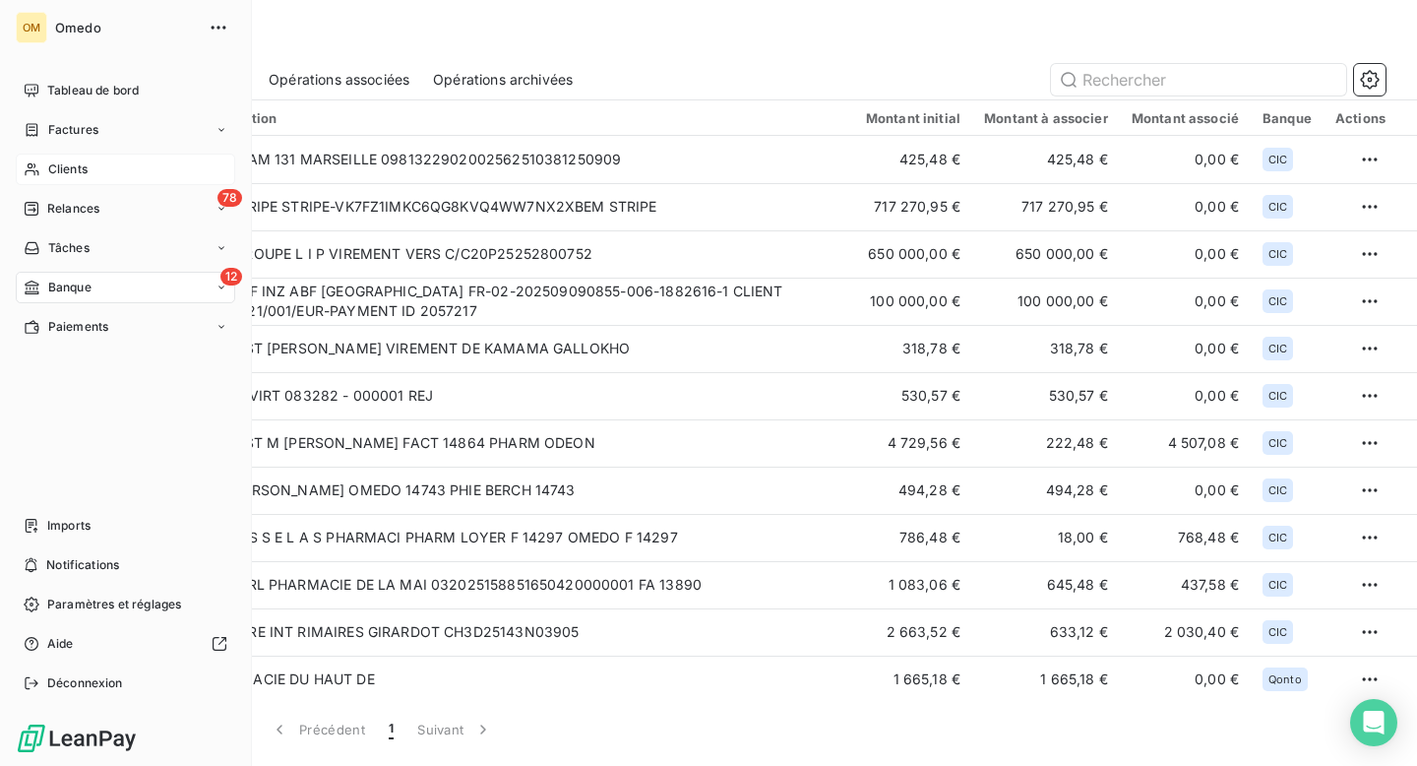
click at [76, 172] on span "Clients" at bounding box center [67, 169] width 39 height 18
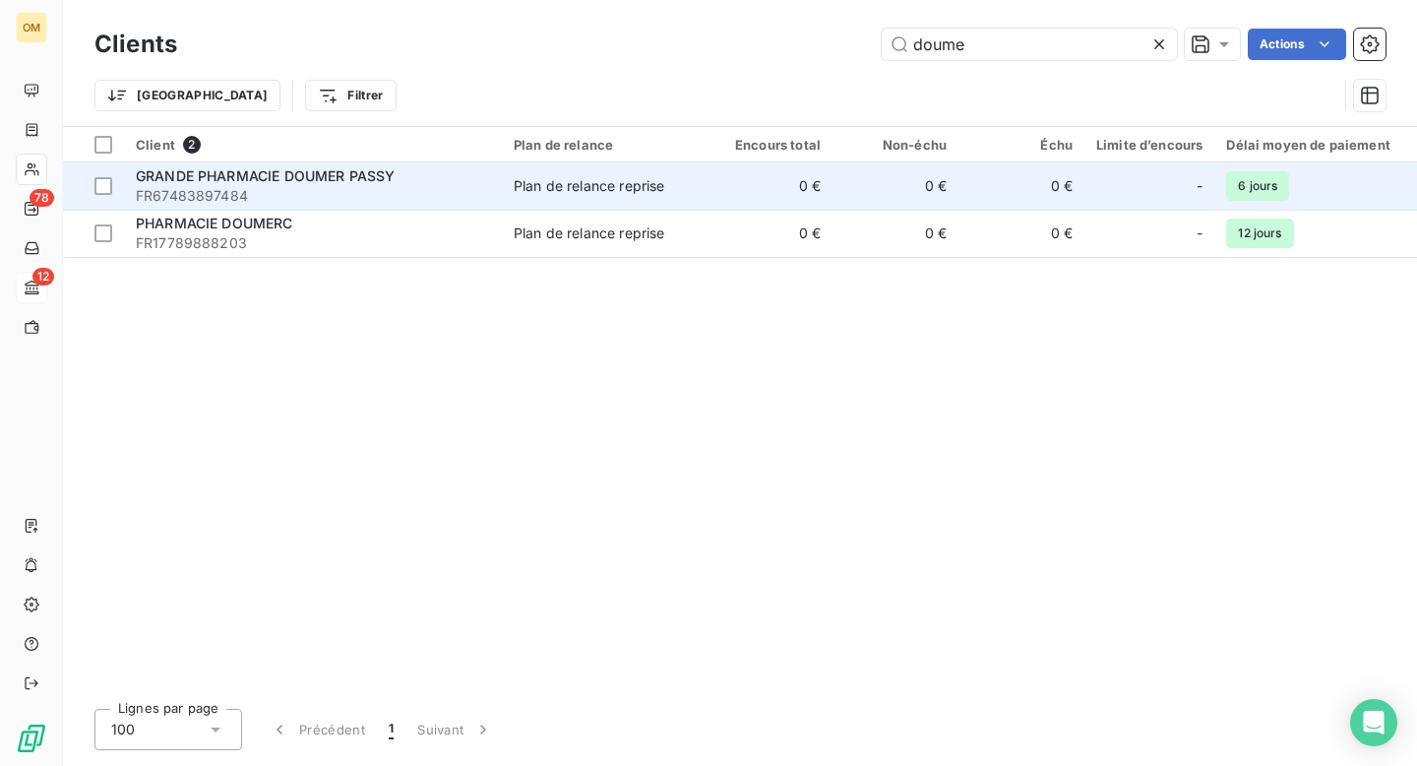
click at [397, 177] on div "GRANDE PHARMACIE DOUMER PASSY" at bounding box center [313, 176] width 354 height 20
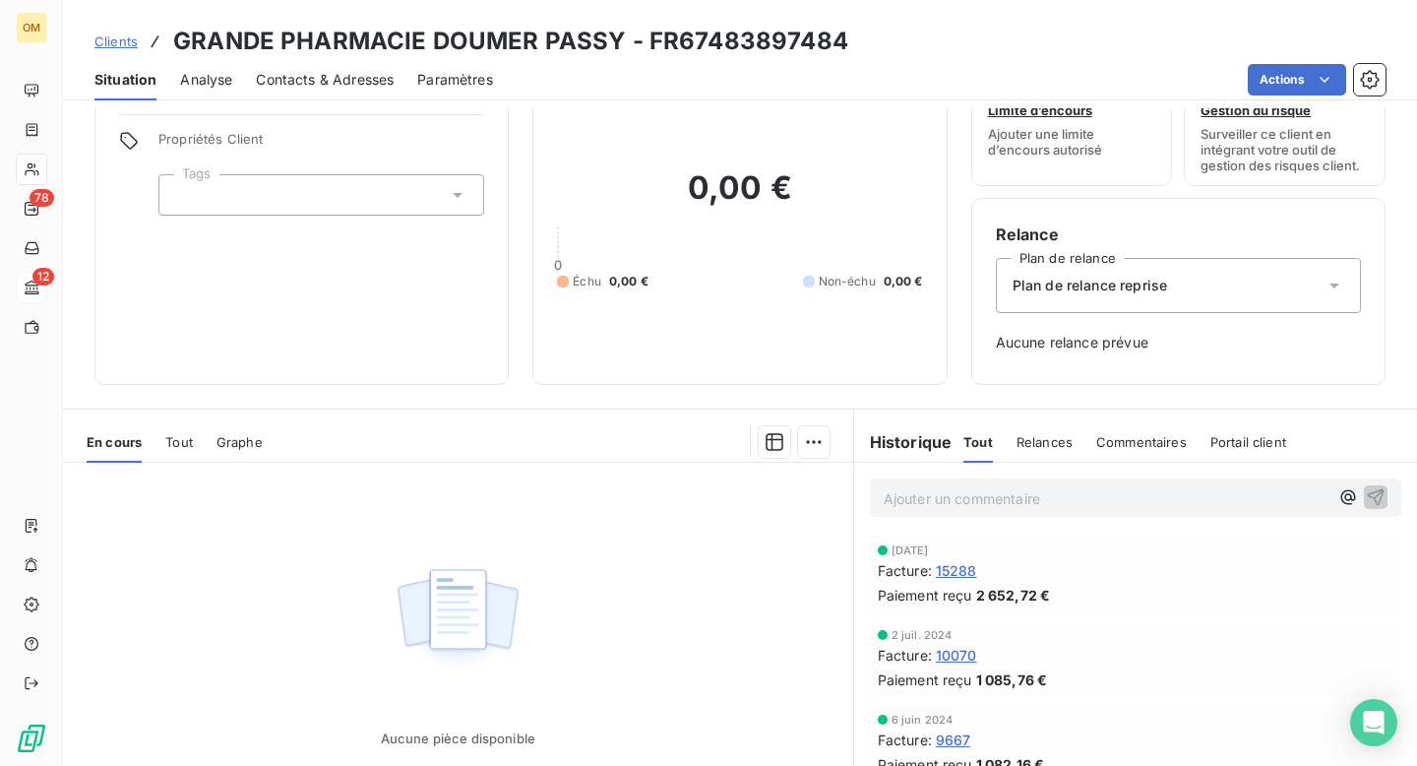
scroll to position [205, 0]
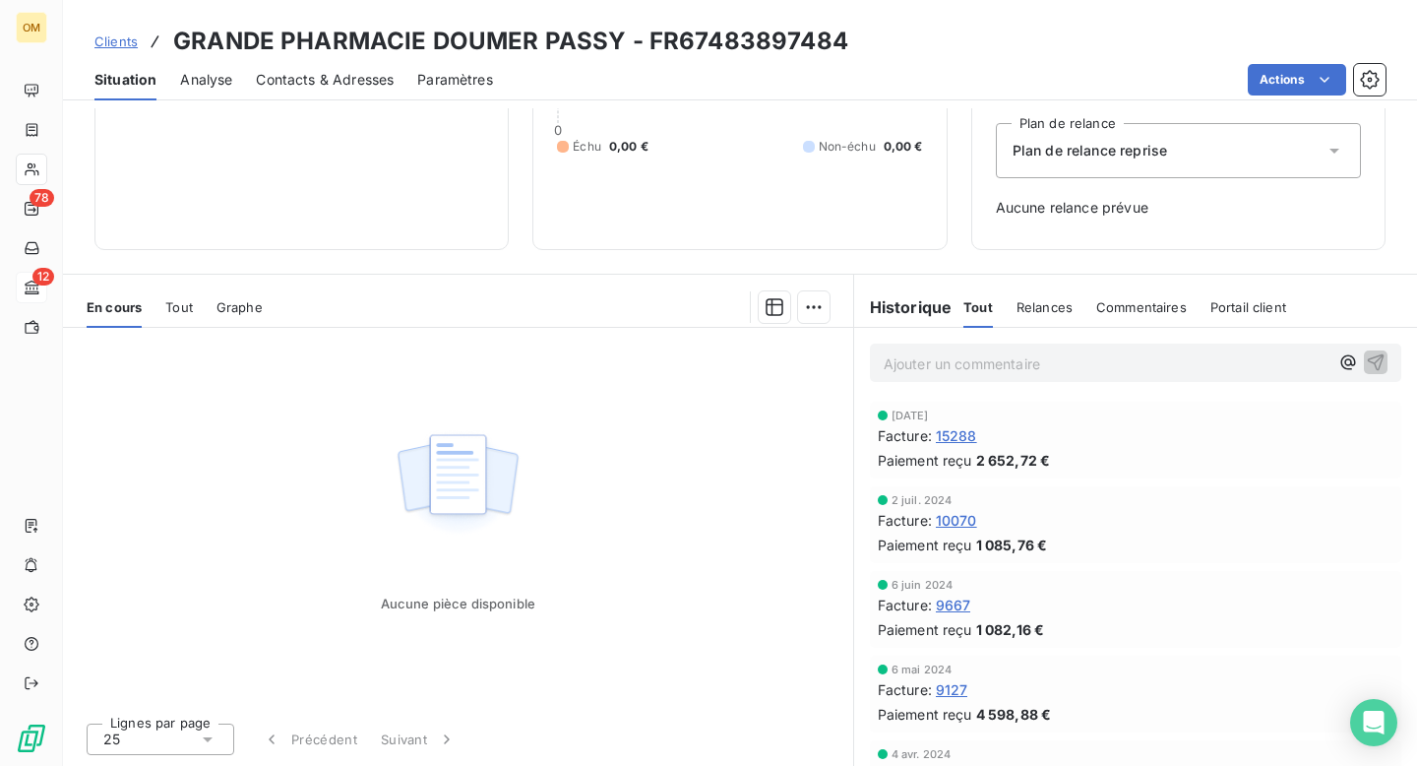
click at [962, 438] on span "15288" at bounding box center [956, 435] width 41 height 21
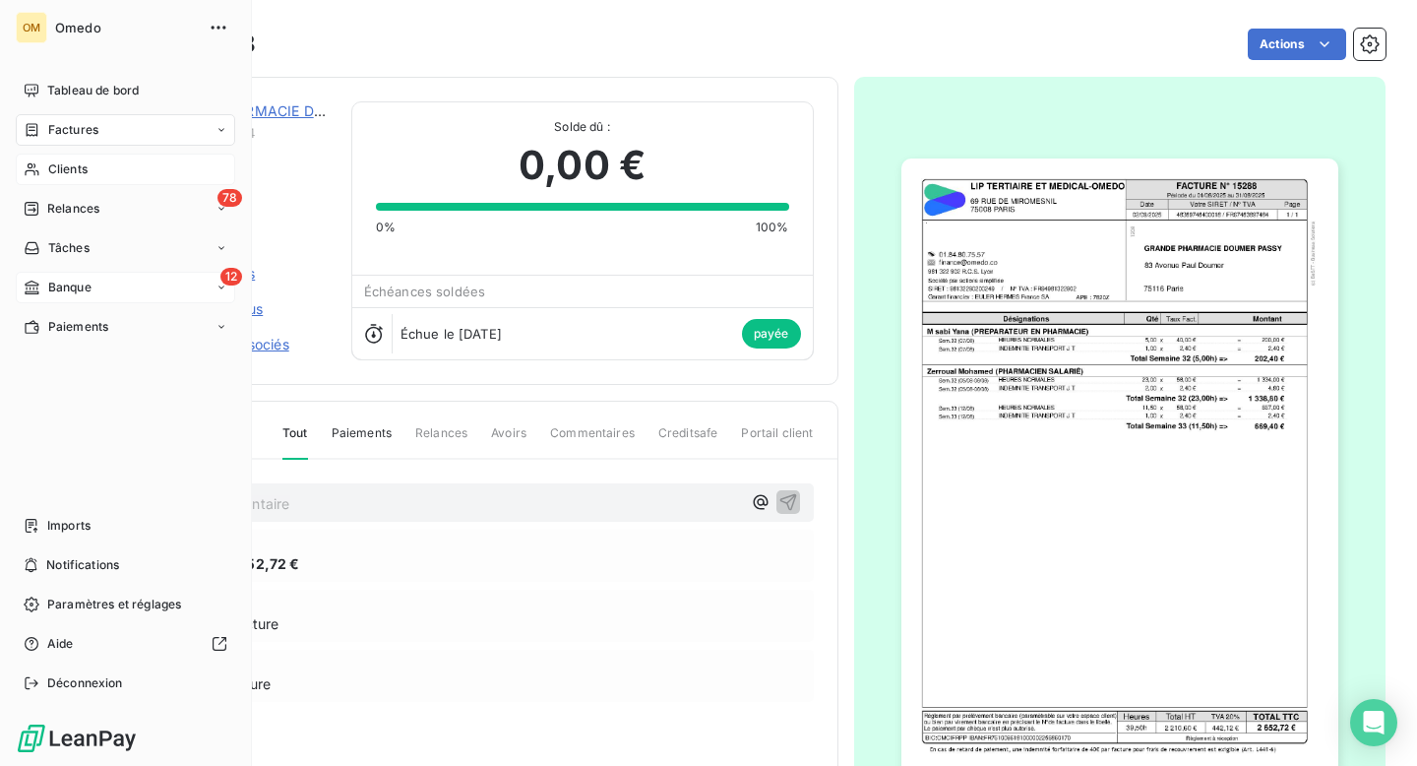
click at [70, 166] on span "Clients" at bounding box center [67, 169] width 39 height 18
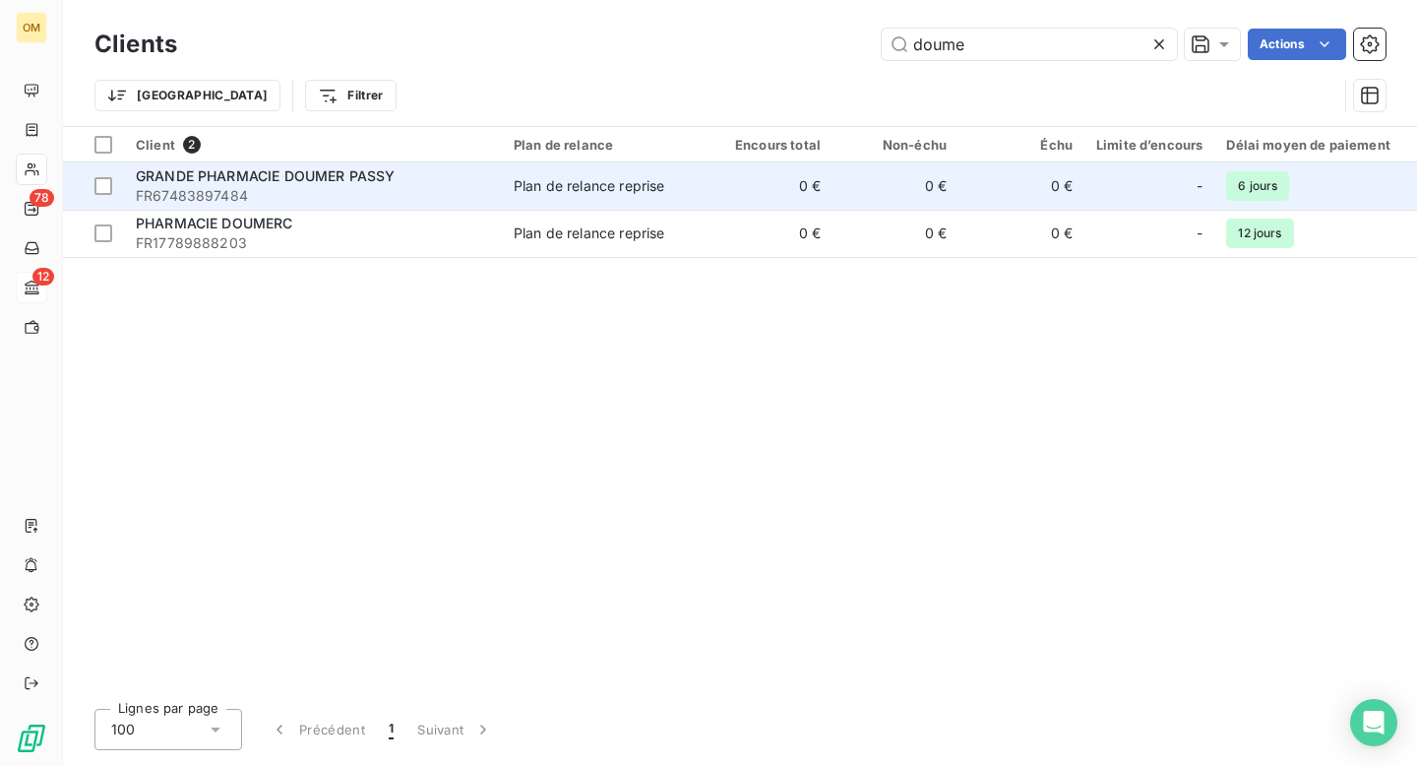
click at [415, 189] on span "FR67483897484" at bounding box center [313, 196] width 354 height 20
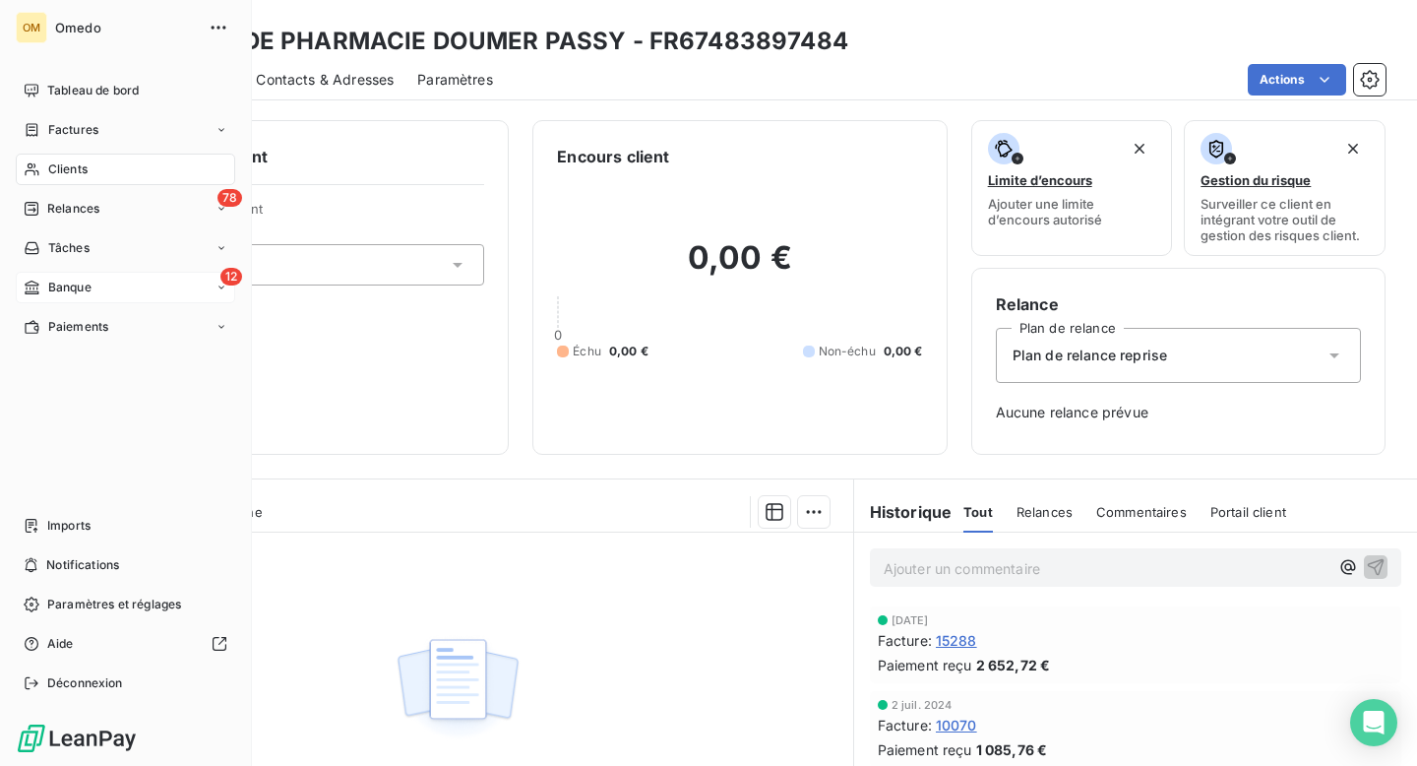
click at [66, 292] on span "Banque" at bounding box center [69, 287] width 43 height 18
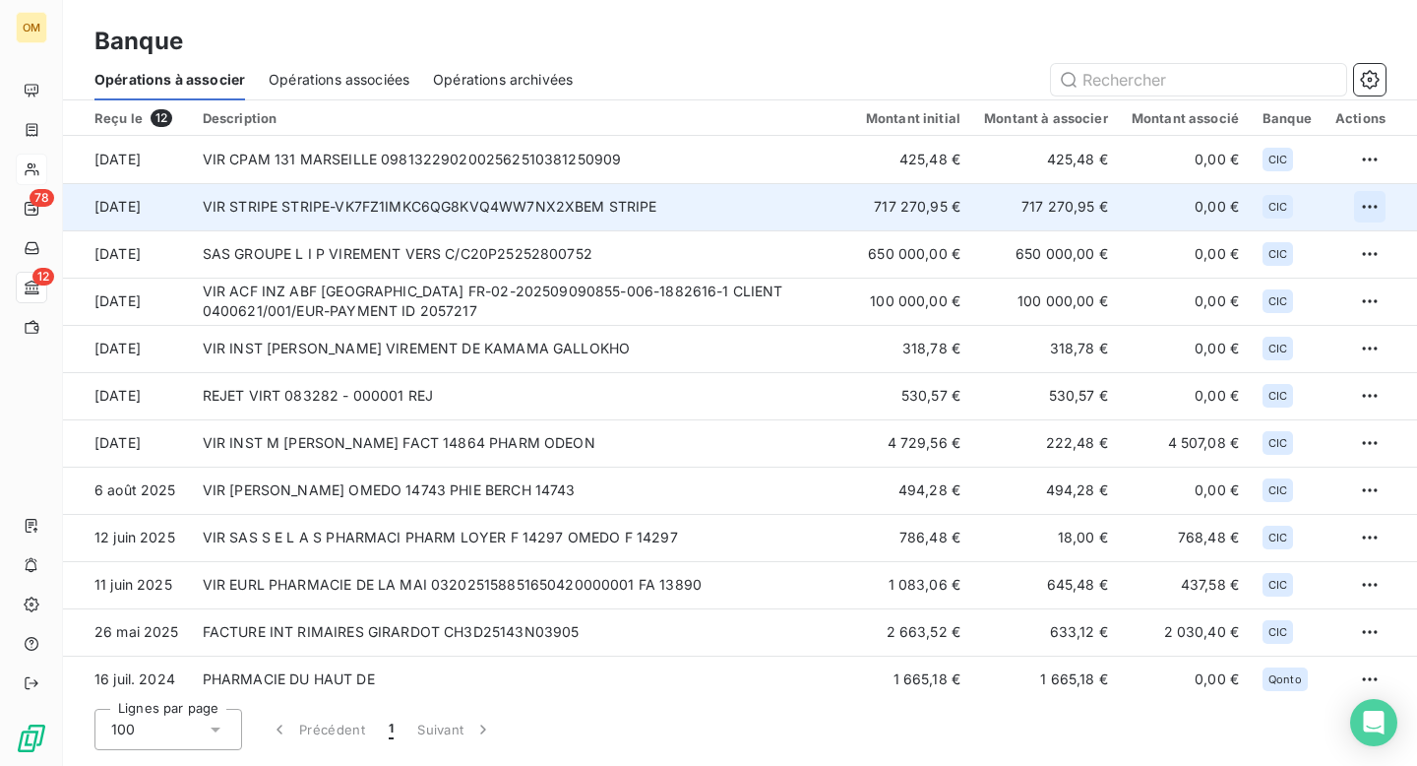
click at [1363, 200] on html "OM 78 12 Banque Opérations à associer Opérations associées Opérations archivées…" at bounding box center [708, 383] width 1417 height 766
click at [1266, 249] on div "Archiver l’opération" at bounding box center [1293, 249] width 152 height 31
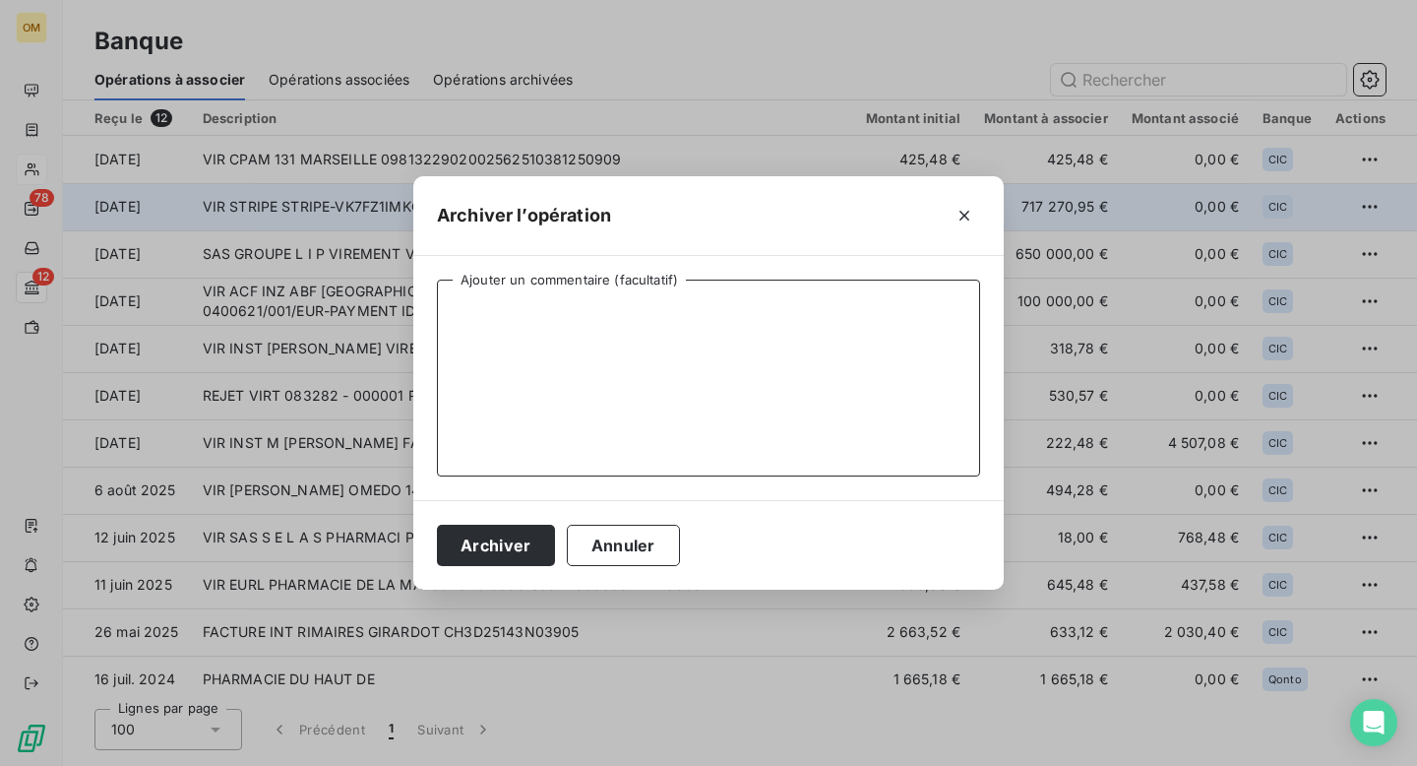
click at [506, 299] on textarea "Ajouter un commentaire (facultatif)" at bounding box center [708, 377] width 543 height 197
type textarea "."
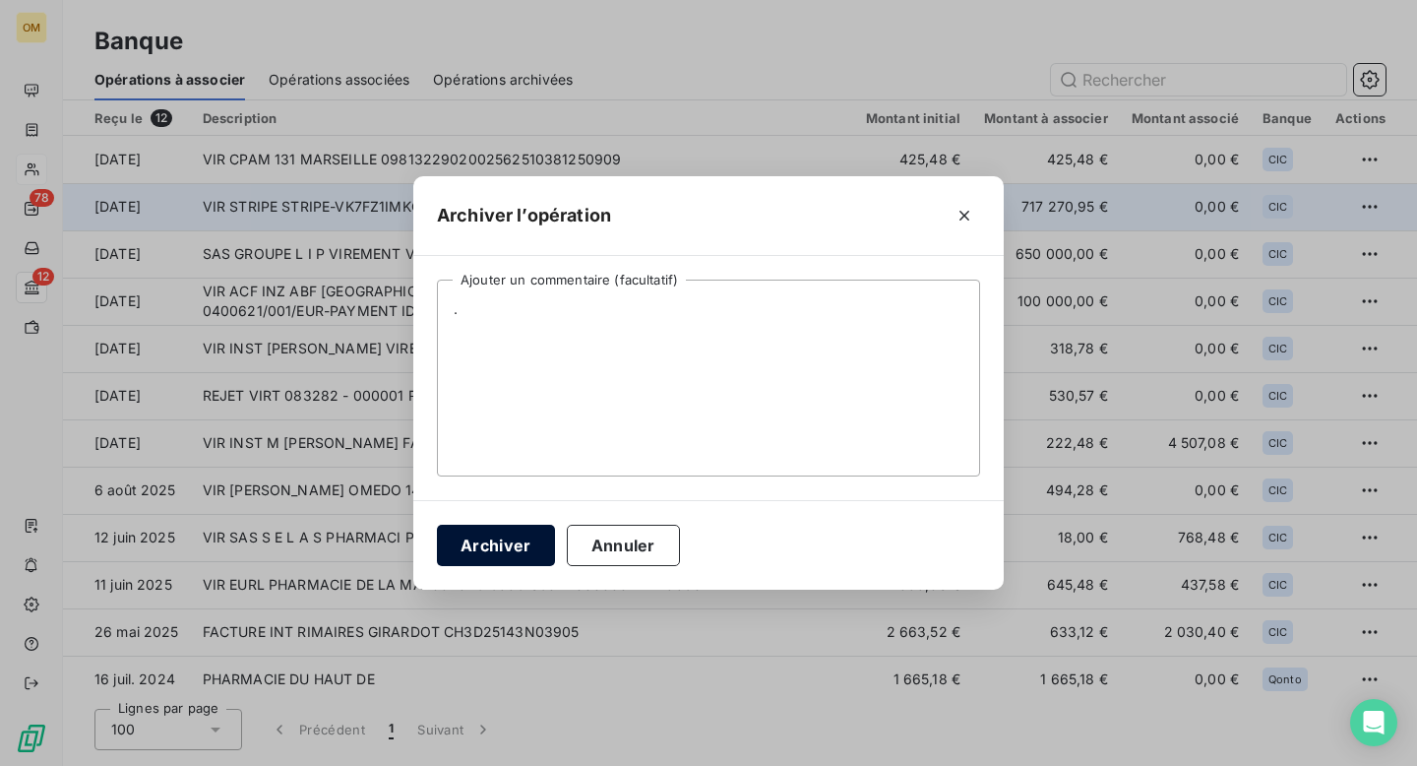
click at [506, 540] on button "Archiver" at bounding box center [496, 544] width 118 height 41
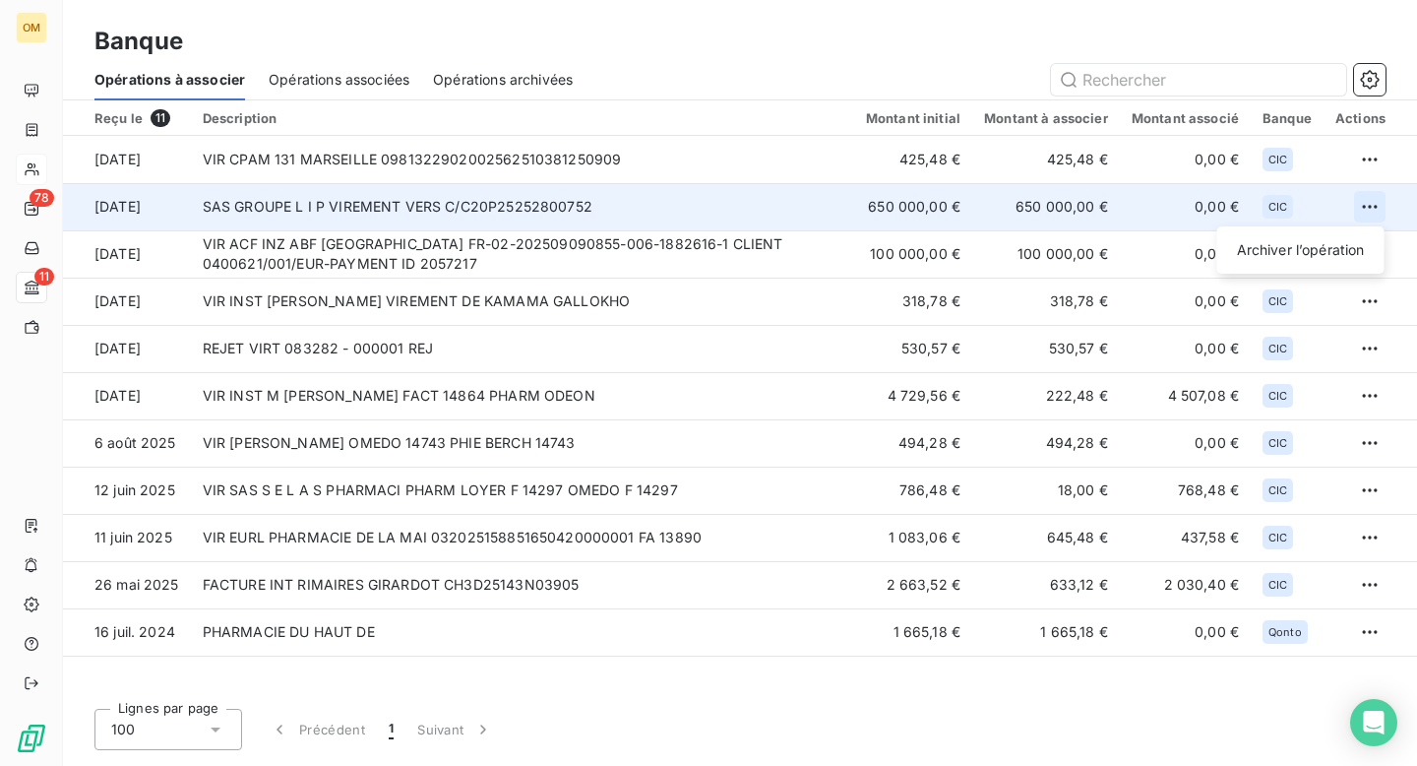
click at [1373, 202] on html "OM 78 11 Banque Opérations à associer Opérations associées Opérations archivées…" at bounding box center [708, 383] width 1417 height 766
click at [1283, 254] on div "Archiver l’opération" at bounding box center [1301, 249] width 152 height 31
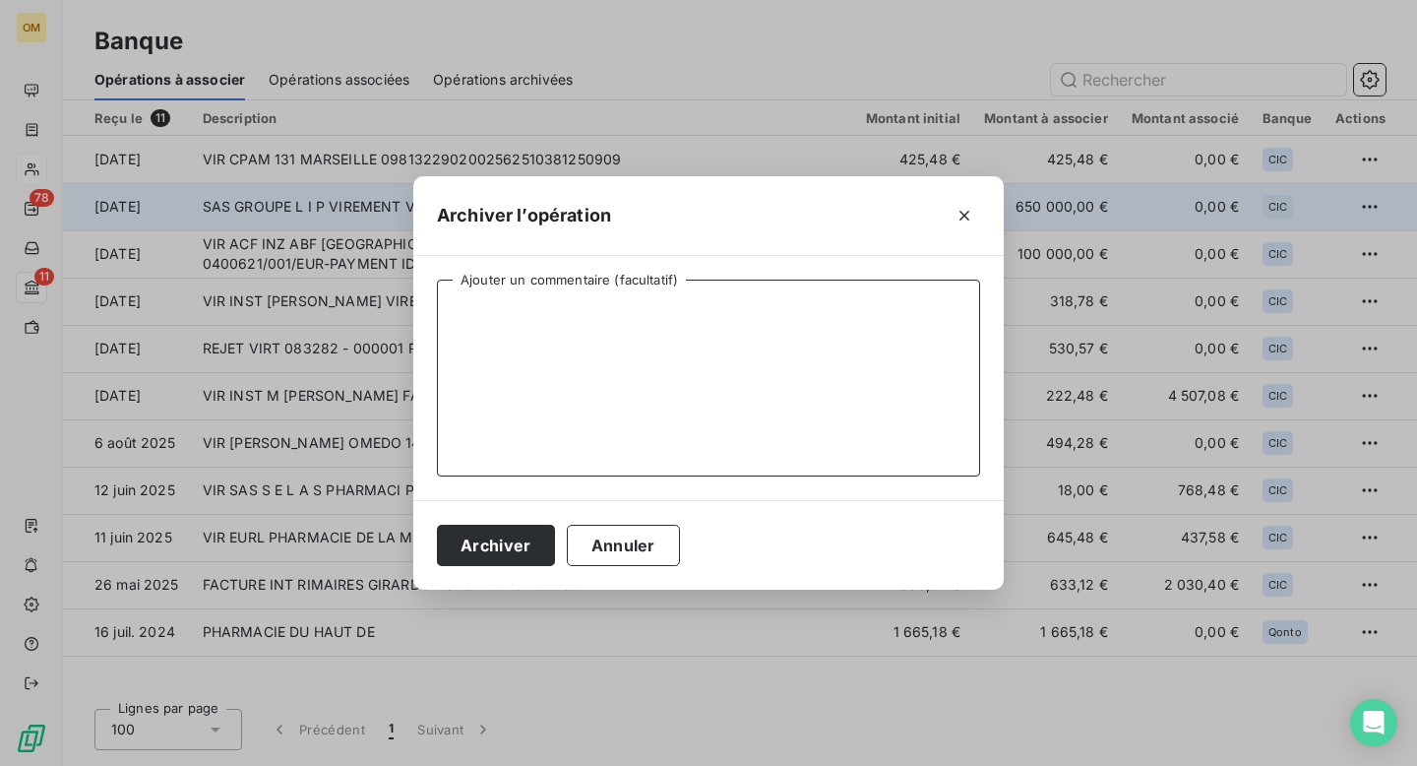
click at [839, 337] on textarea "Ajouter un commentaire (facultatif)" at bounding box center [708, 377] width 543 height 197
type textarea "."
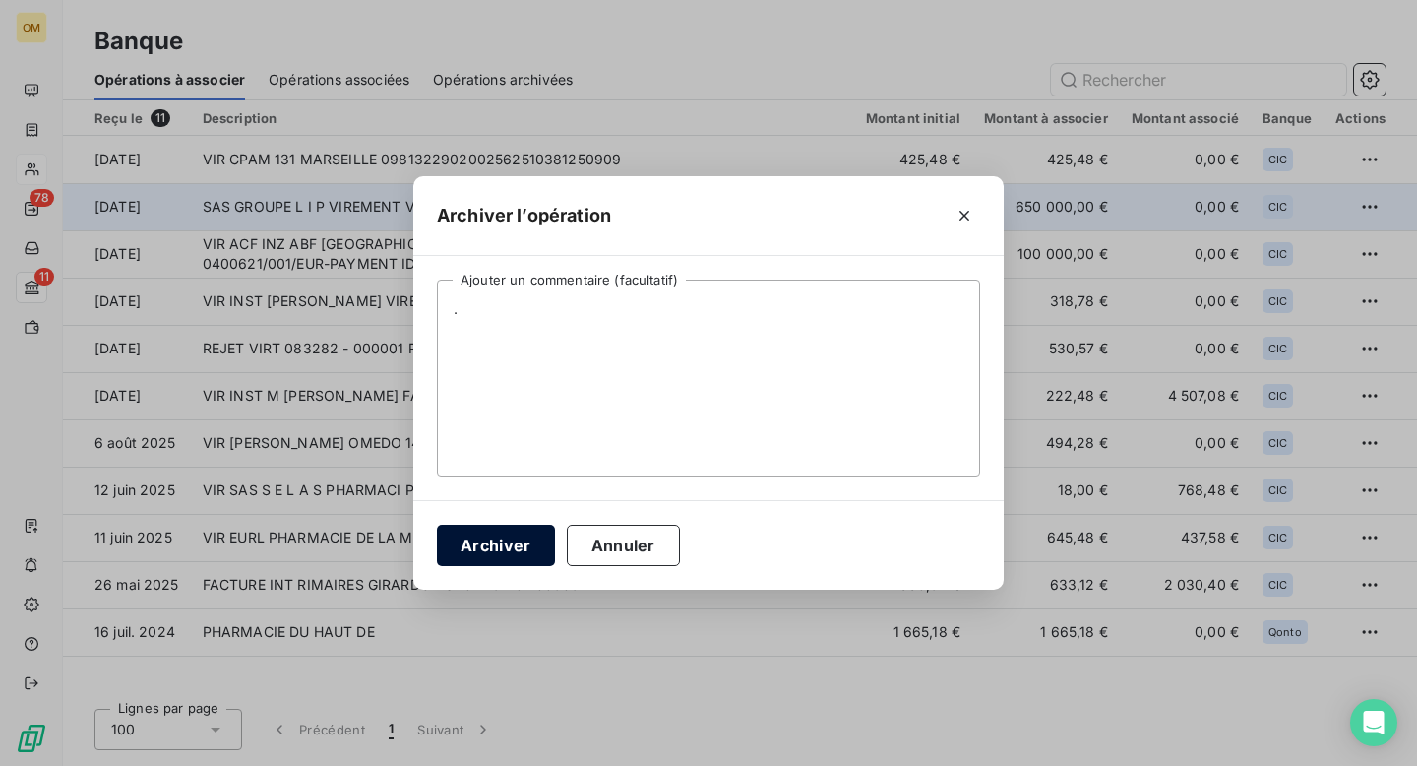
click at [502, 536] on button "Archiver" at bounding box center [496, 544] width 118 height 41
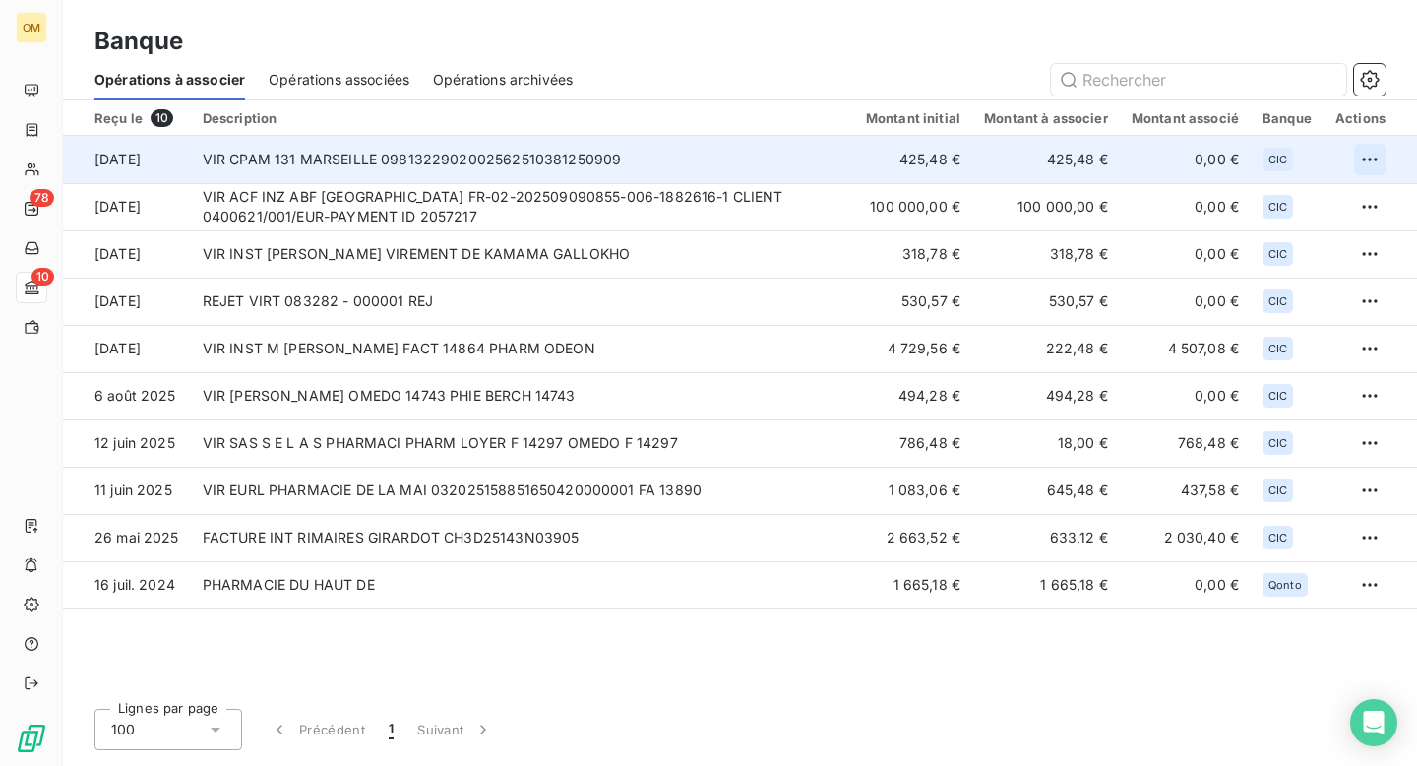
click at [1370, 156] on html "OM 78 10 Banque Opérations à associer Opérations associées Opérations archivées…" at bounding box center [708, 383] width 1417 height 766
click at [1305, 191] on div "Archiver l’opération" at bounding box center [1301, 202] width 152 height 31
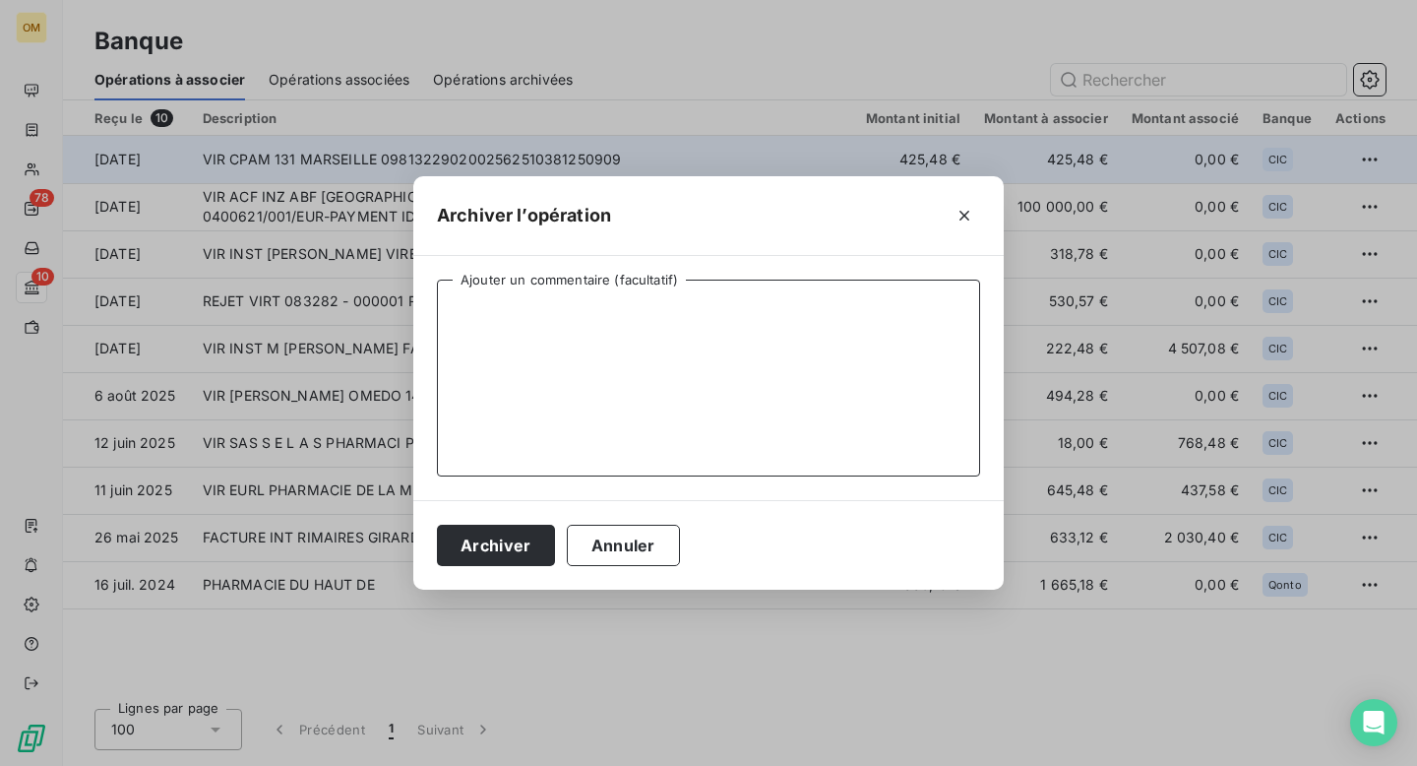
click at [790, 357] on textarea "Ajouter un commentaire (facultatif)" at bounding box center [708, 377] width 543 height 197
type textarea "."
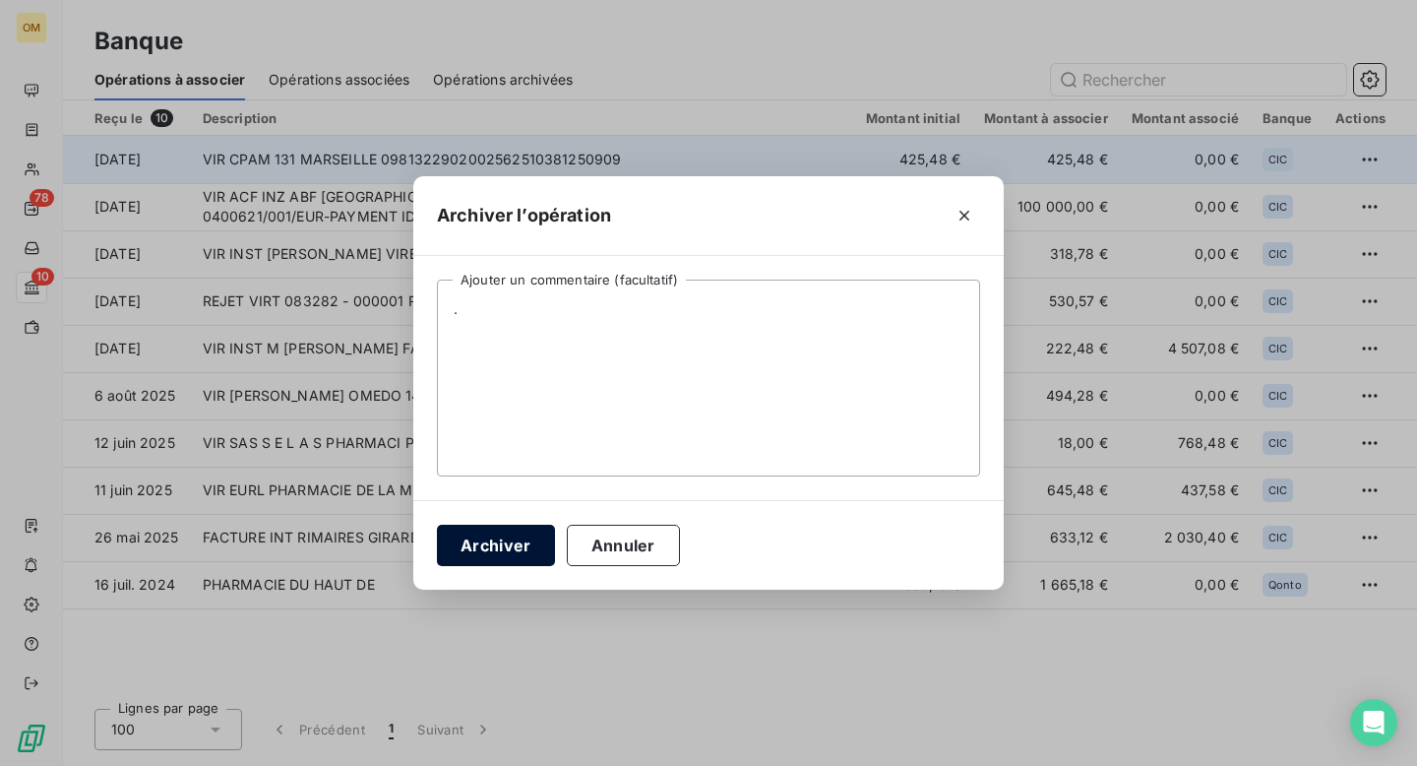
click at [531, 531] on button "Archiver" at bounding box center [496, 544] width 118 height 41
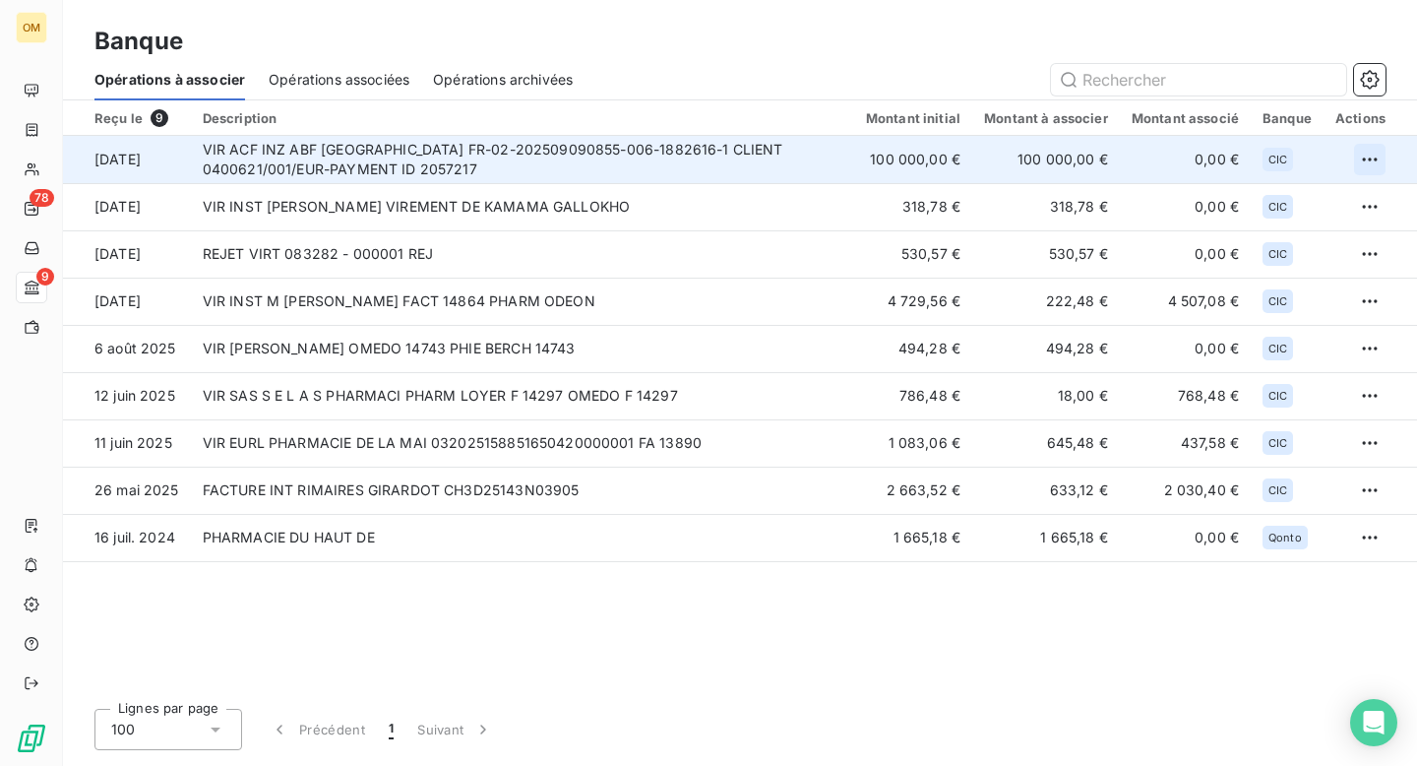
click at [1372, 160] on html "OM 78 9 Banque Opérations à associer Opérations associées Opérations archivées …" at bounding box center [708, 383] width 1417 height 766
click at [1302, 194] on div "Archiver l’opération" at bounding box center [1301, 202] width 152 height 31
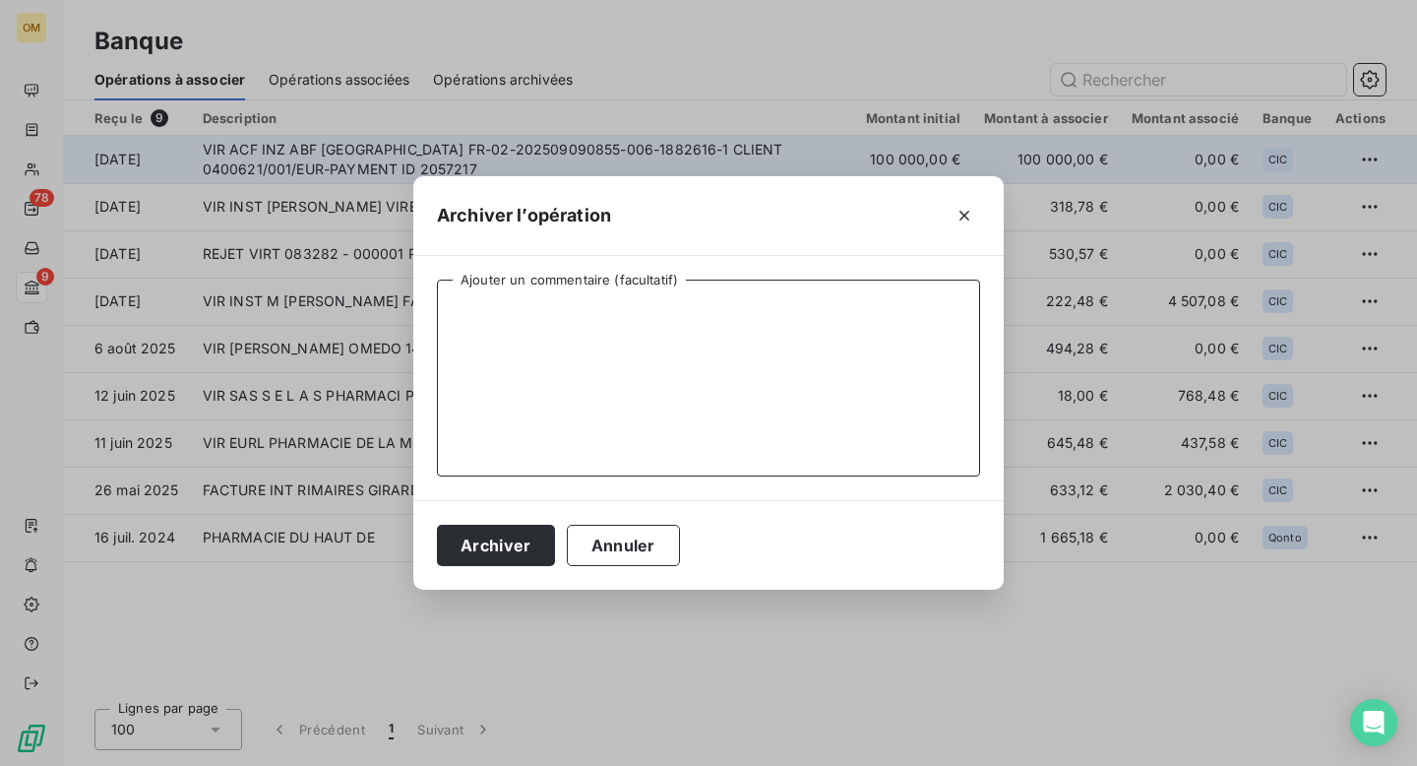
click at [782, 336] on textarea "Ajouter un commentaire (facultatif)" at bounding box center [708, 377] width 543 height 197
type textarea "."
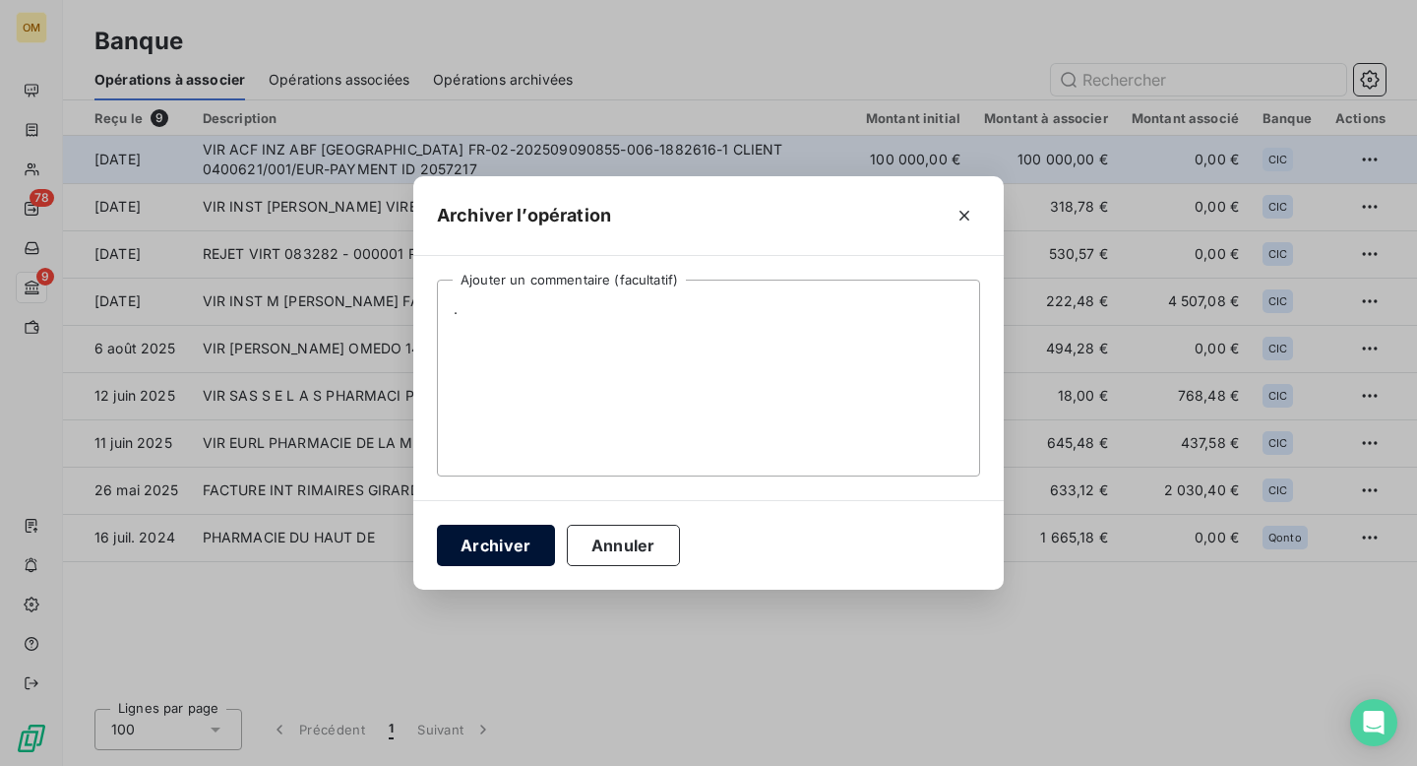
click at [493, 545] on button "Archiver" at bounding box center [496, 544] width 118 height 41
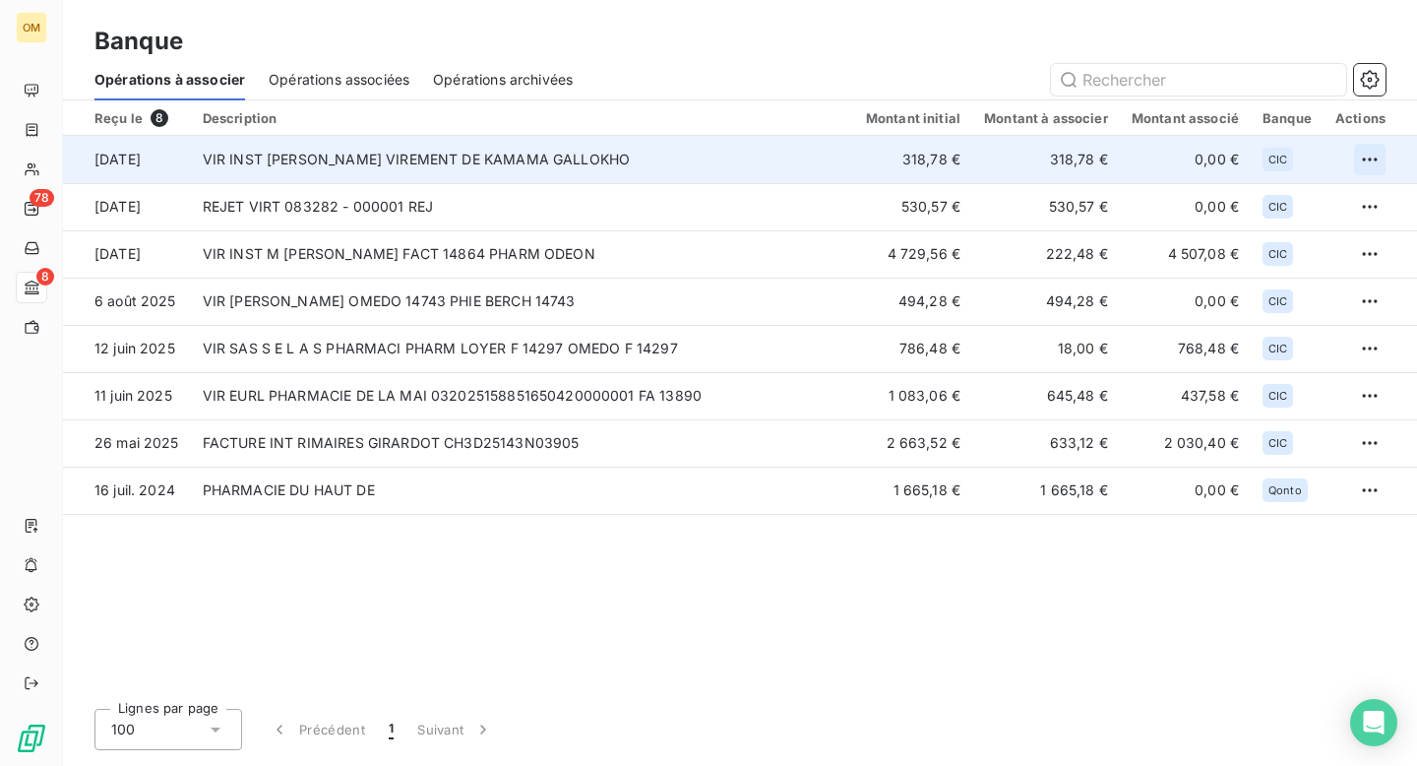
click at [1370, 156] on html "OM 78 8 Banque Opérations à associer Opérations associées Opérations archivées …" at bounding box center [708, 383] width 1417 height 766
click at [1286, 191] on div "Archiver l’opération" at bounding box center [1301, 202] width 152 height 31
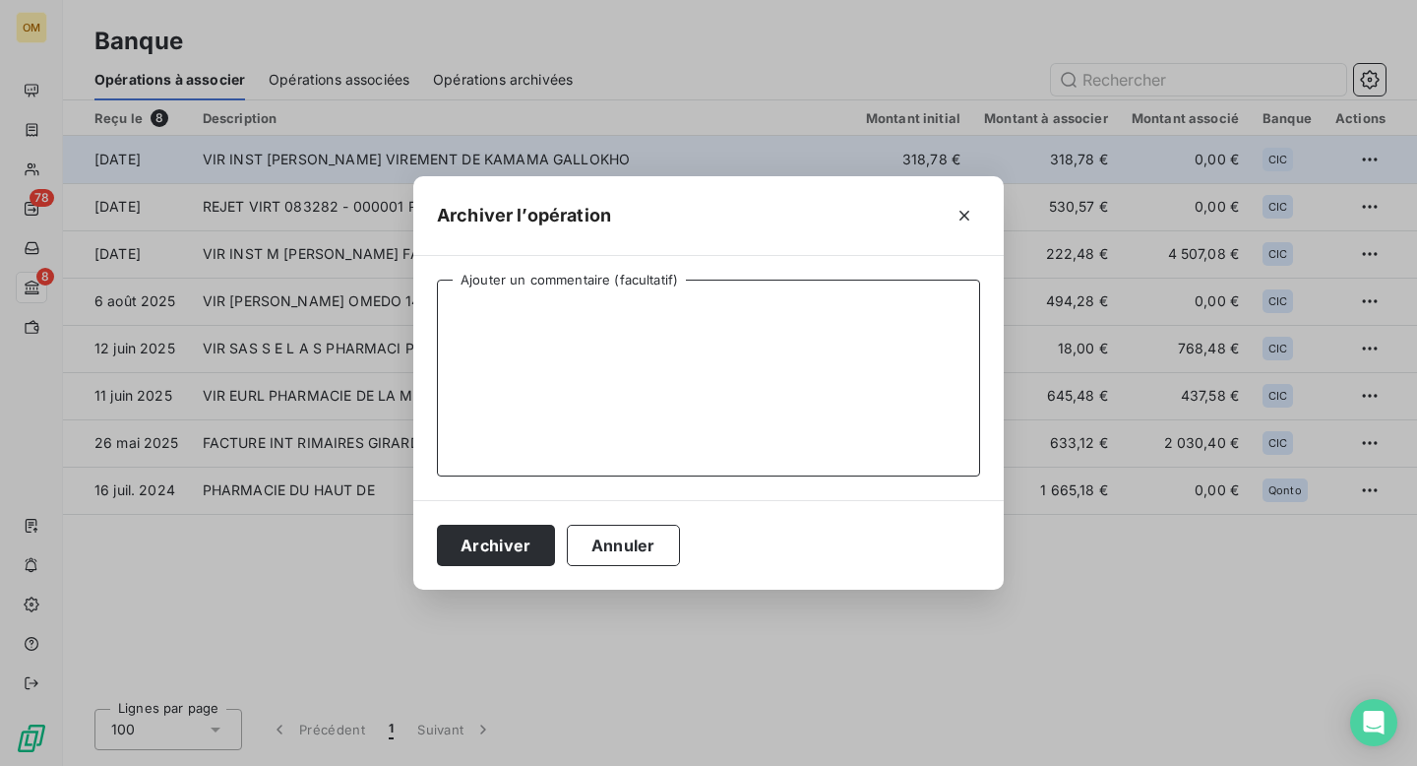
click at [790, 324] on textarea "Ajouter un commentaire (facultatif)" at bounding box center [708, 377] width 543 height 197
type textarea "."
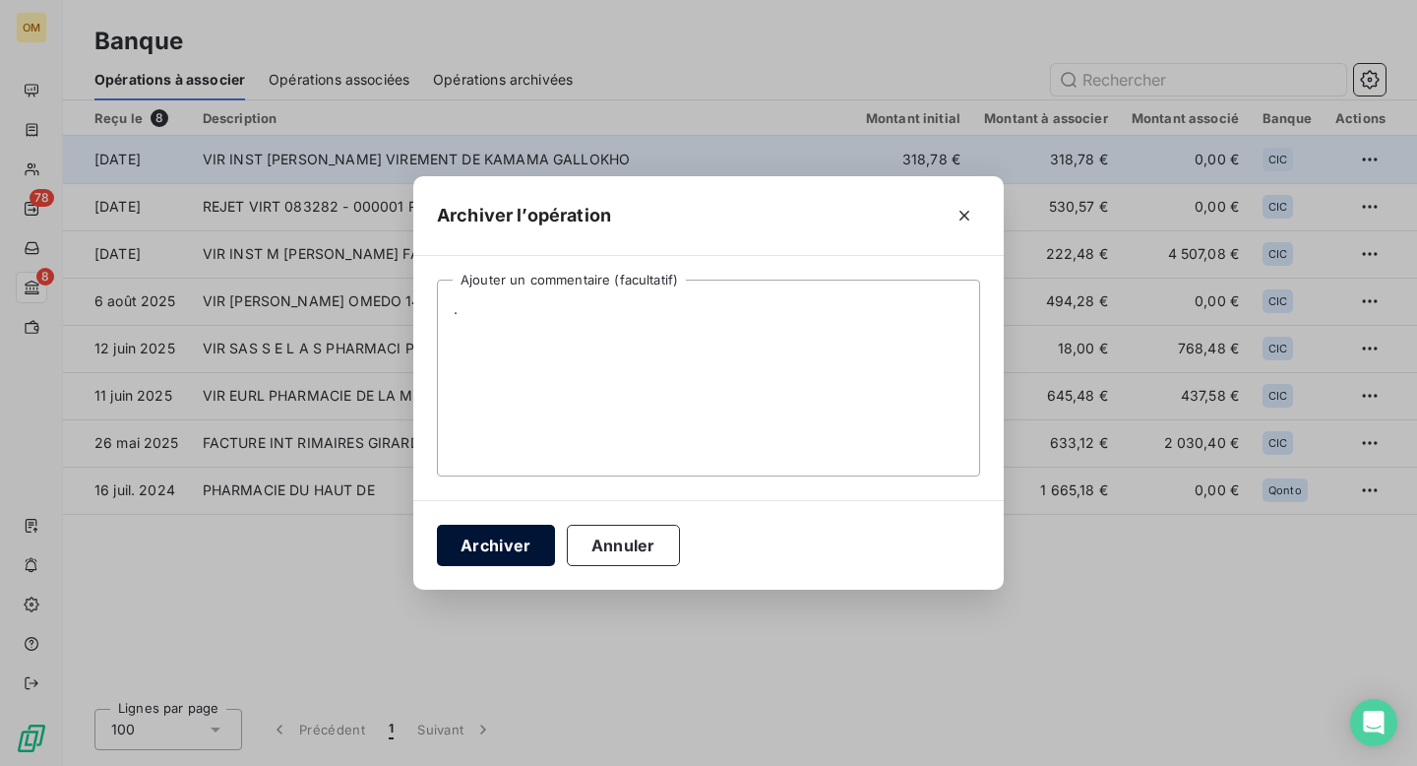
click at [524, 544] on button "Archiver" at bounding box center [496, 544] width 118 height 41
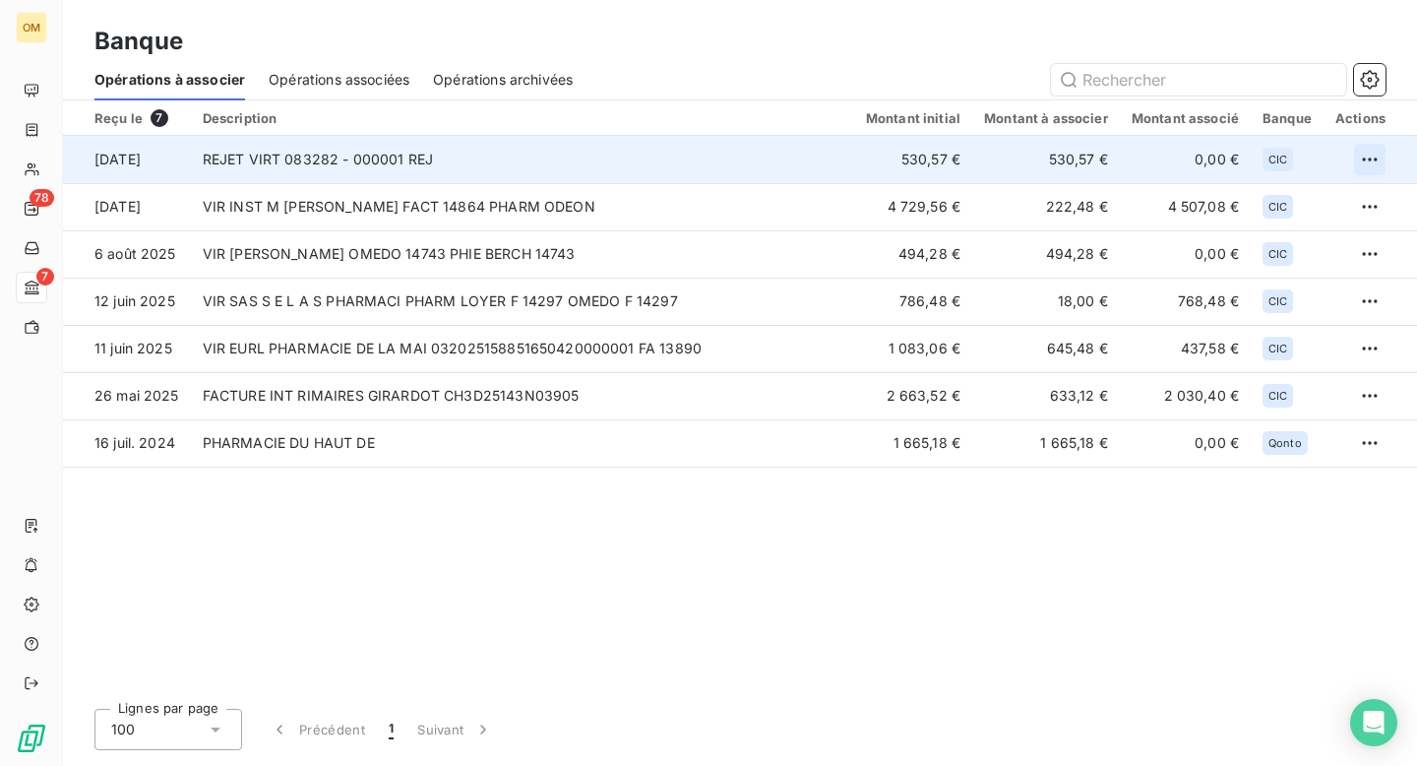
click at [1376, 154] on html "OM 78 7 Banque Opérations à associer Opérations associées Opérations archivées …" at bounding box center [708, 383] width 1417 height 766
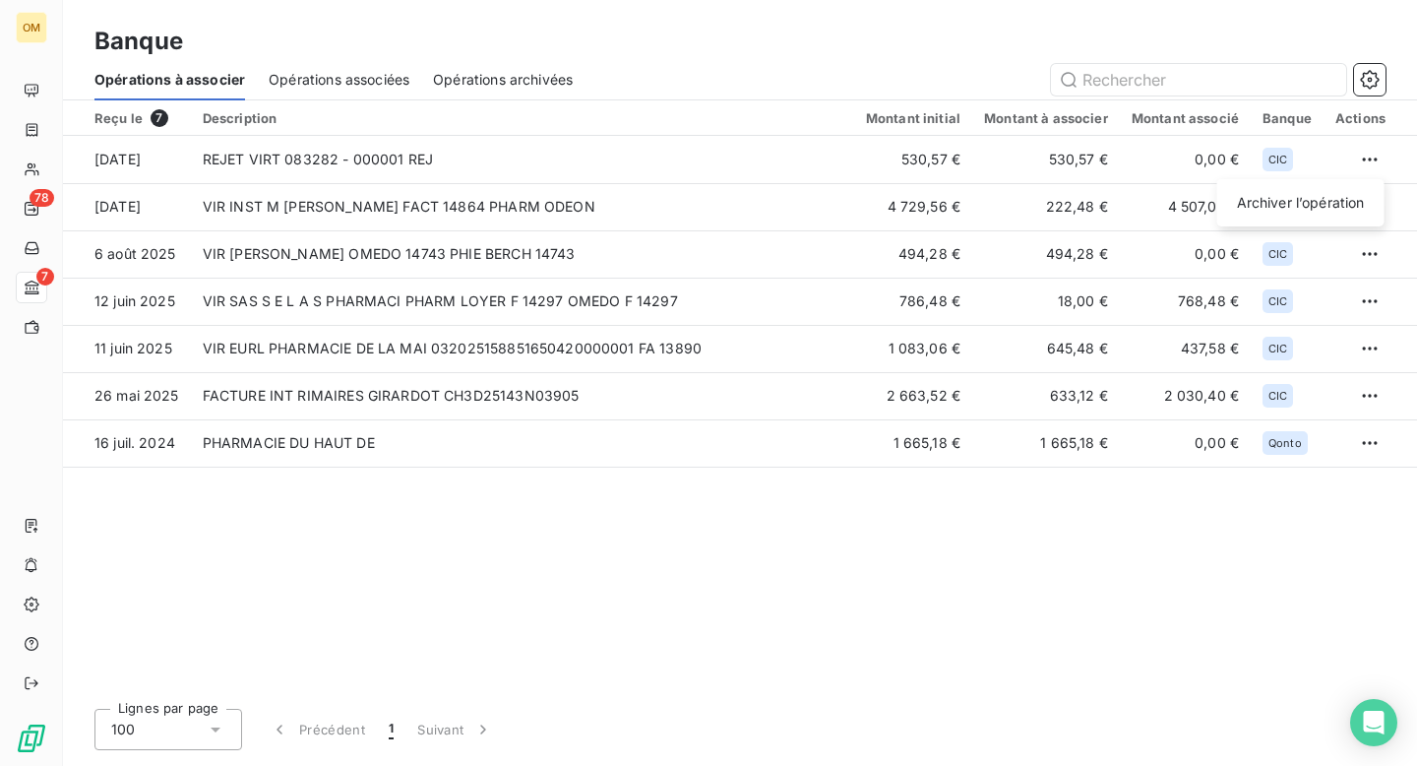
click at [1376, 154] on html "OM 78 7 Banque Opérations à associer Opérations associées Opérations archivées …" at bounding box center [708, 383] width 1417 height 766
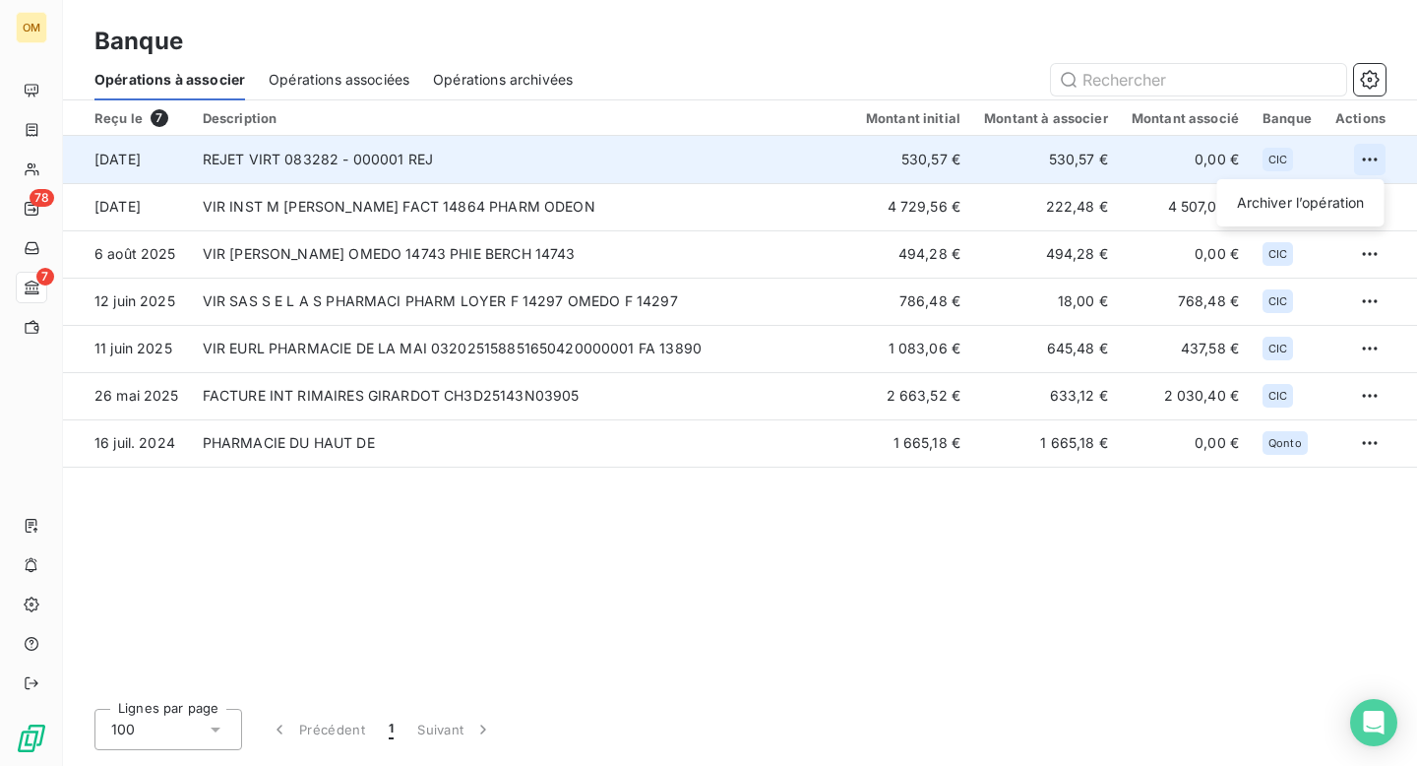
click at [1376, 153] on html "OM 78 7 Banque Opérations à associer Opérations associées Opérations archivées …" at bounding box center [708, 383] width 1417 height 766
click at [1290, 202] on div "Archiver l’opération" at bounding box center [1301, 202] width 152 height 31
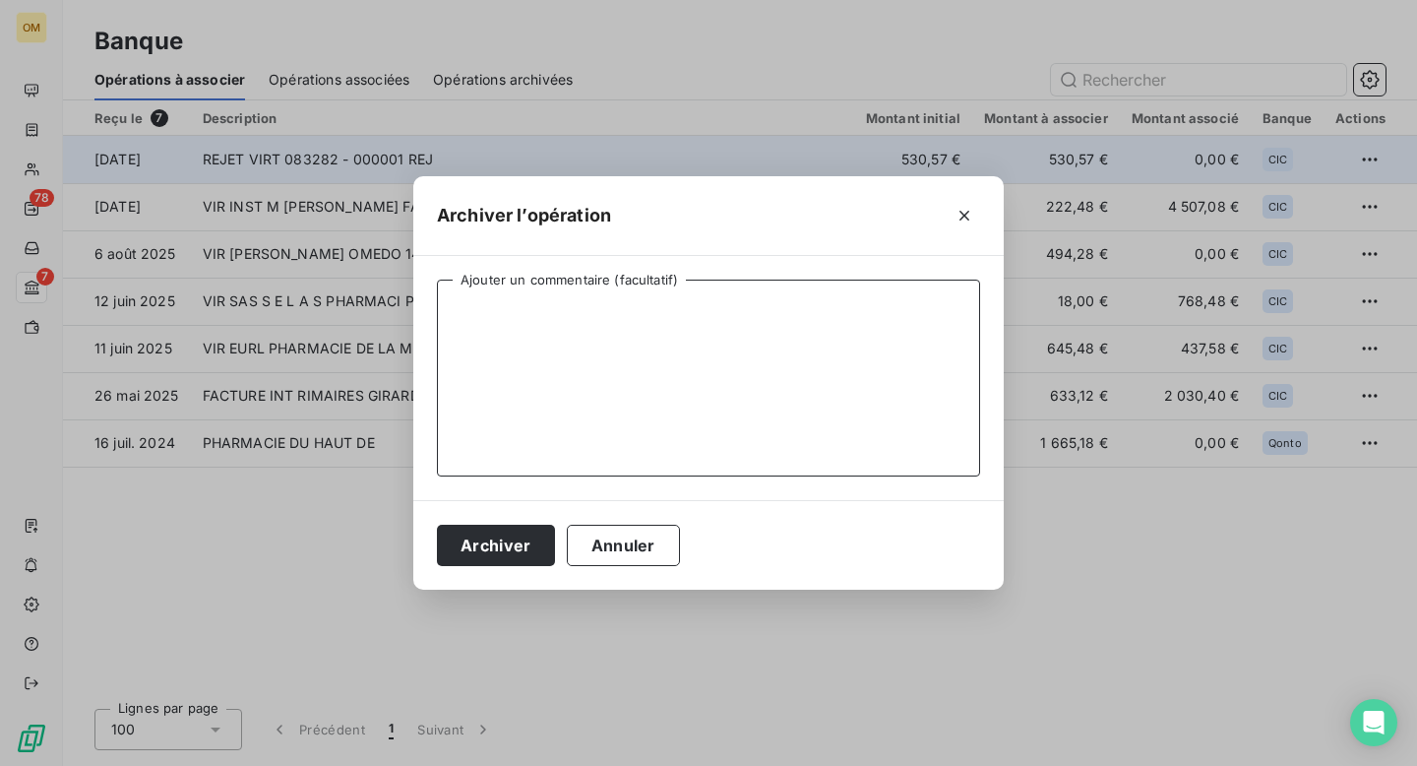
click at [714, 386] on textarea "Ajouter un commentaire (facultatif)" at bounding box center [708, 377] width 543 height 197
type textarea "."
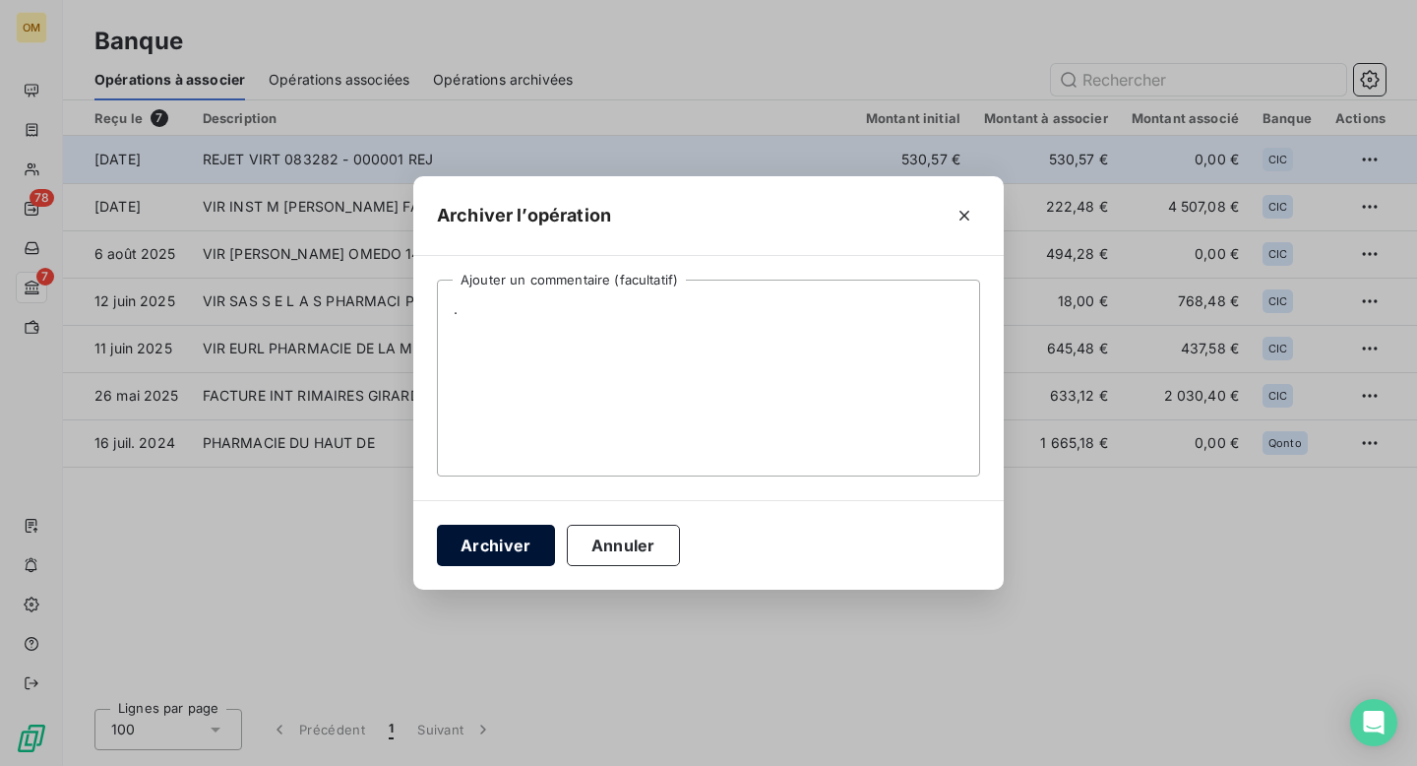
click at [510, 541] on button "Archiver" at bounding box center [496, 544] width 118 height 41
